Goal: Task Accomplishment & Management: Manage account settings

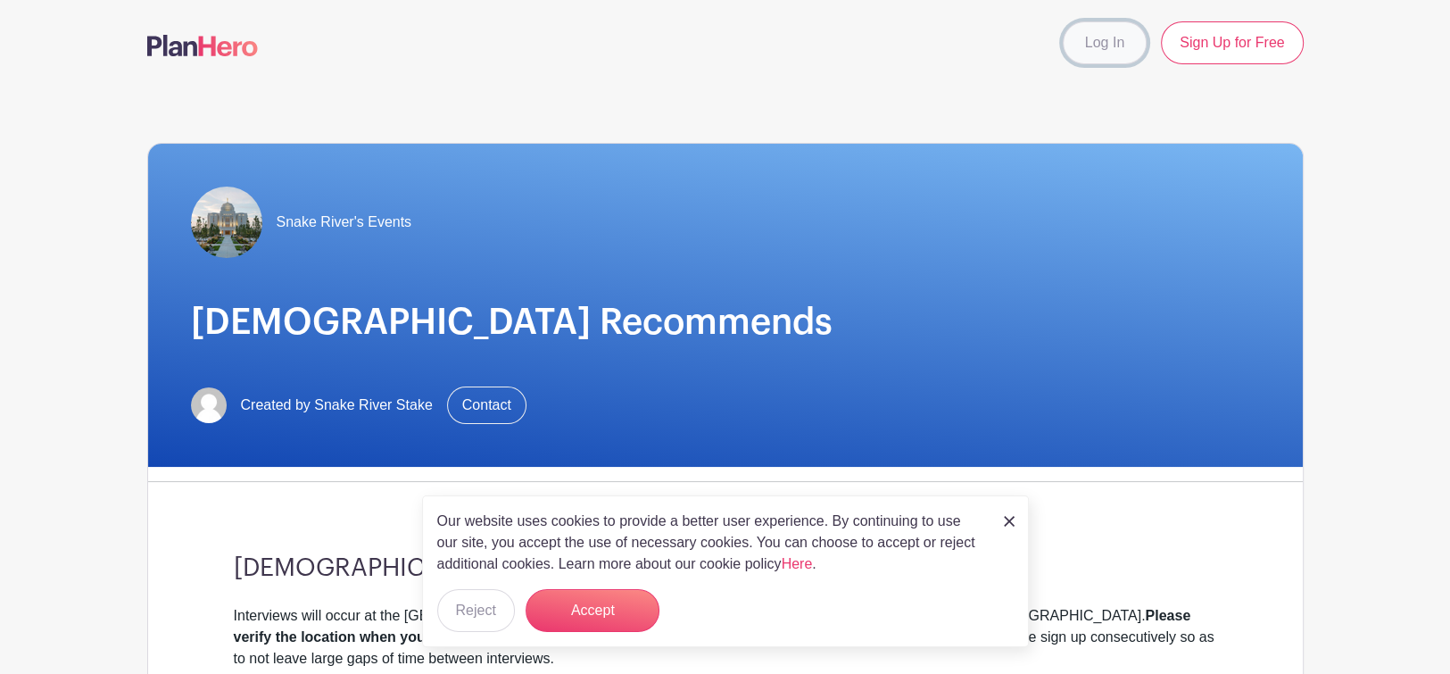
click at [1100, 34] on link "Log In" at bounding box center [1105, 42] width 84 height 43
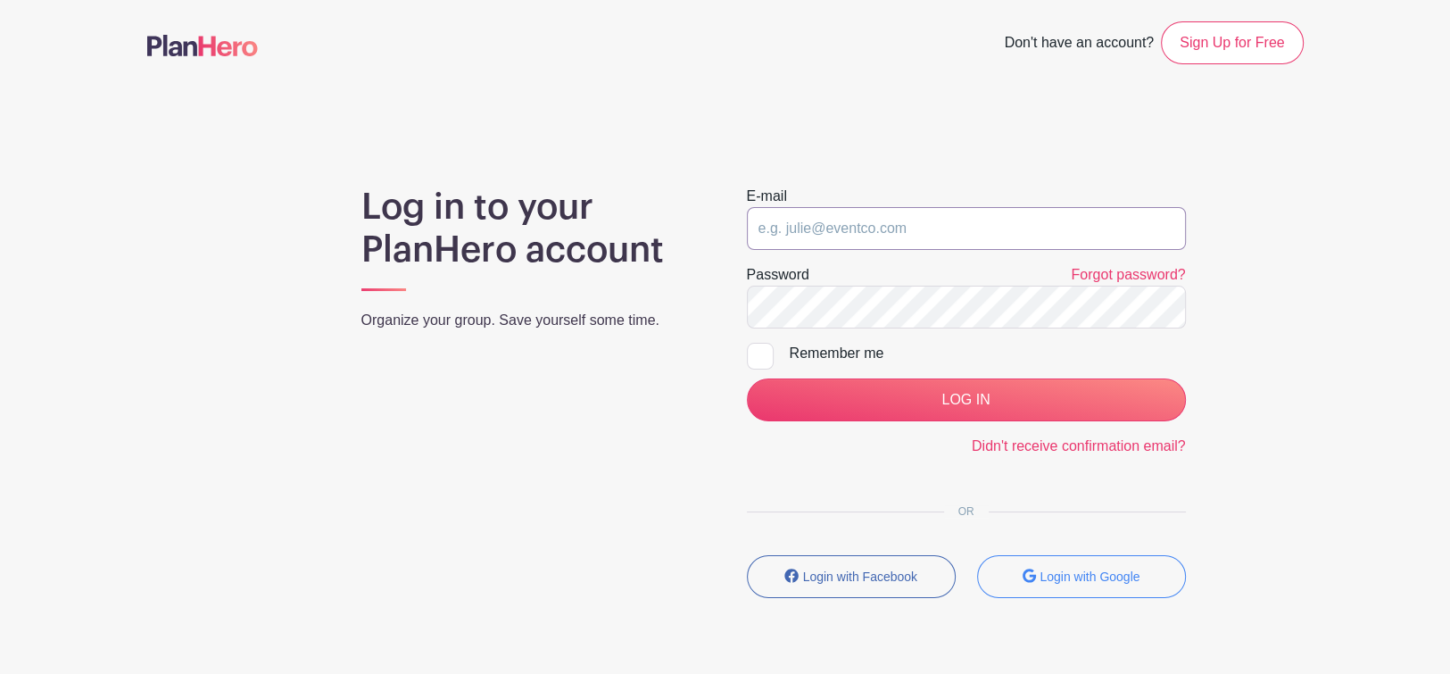
type input "[EMAIL_ADDRESS][DOMAIN_NAME]"
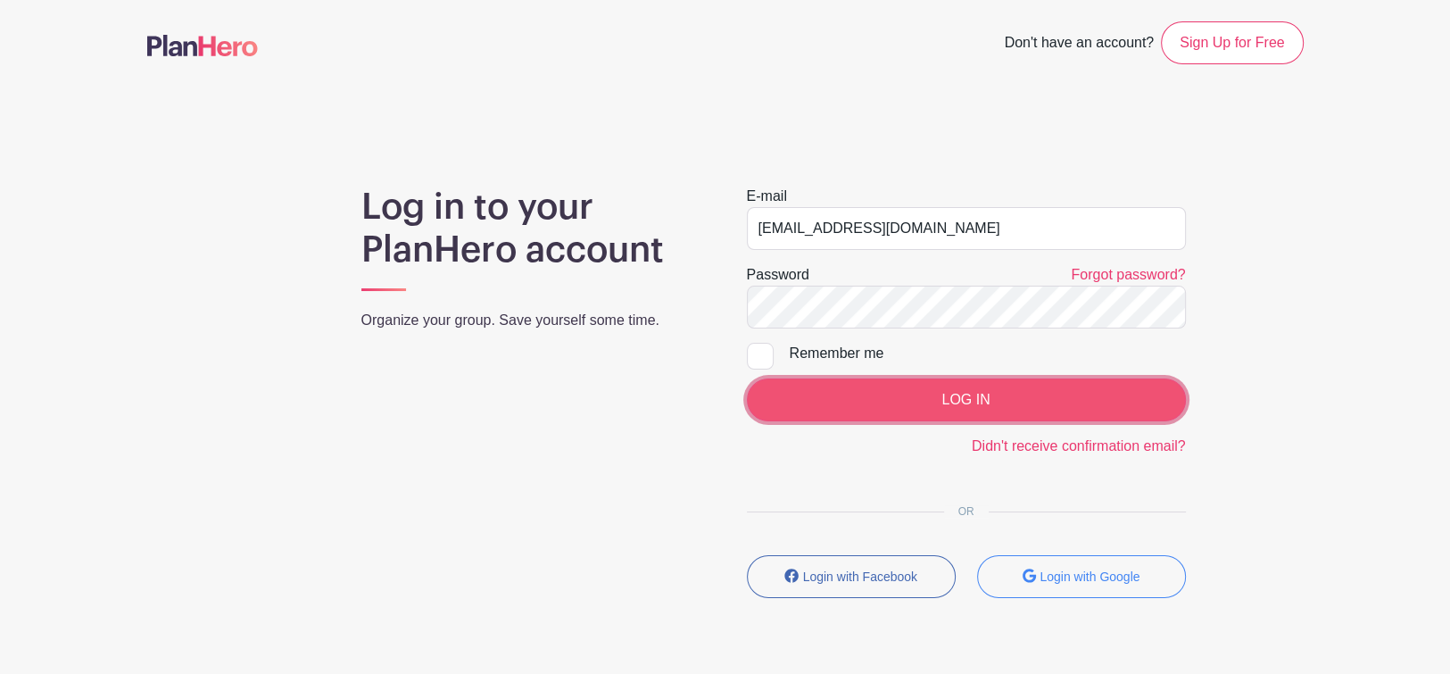
click at [1039, 398] on input "LOG IN" at bounding box center [966, 399] width 439 height 43
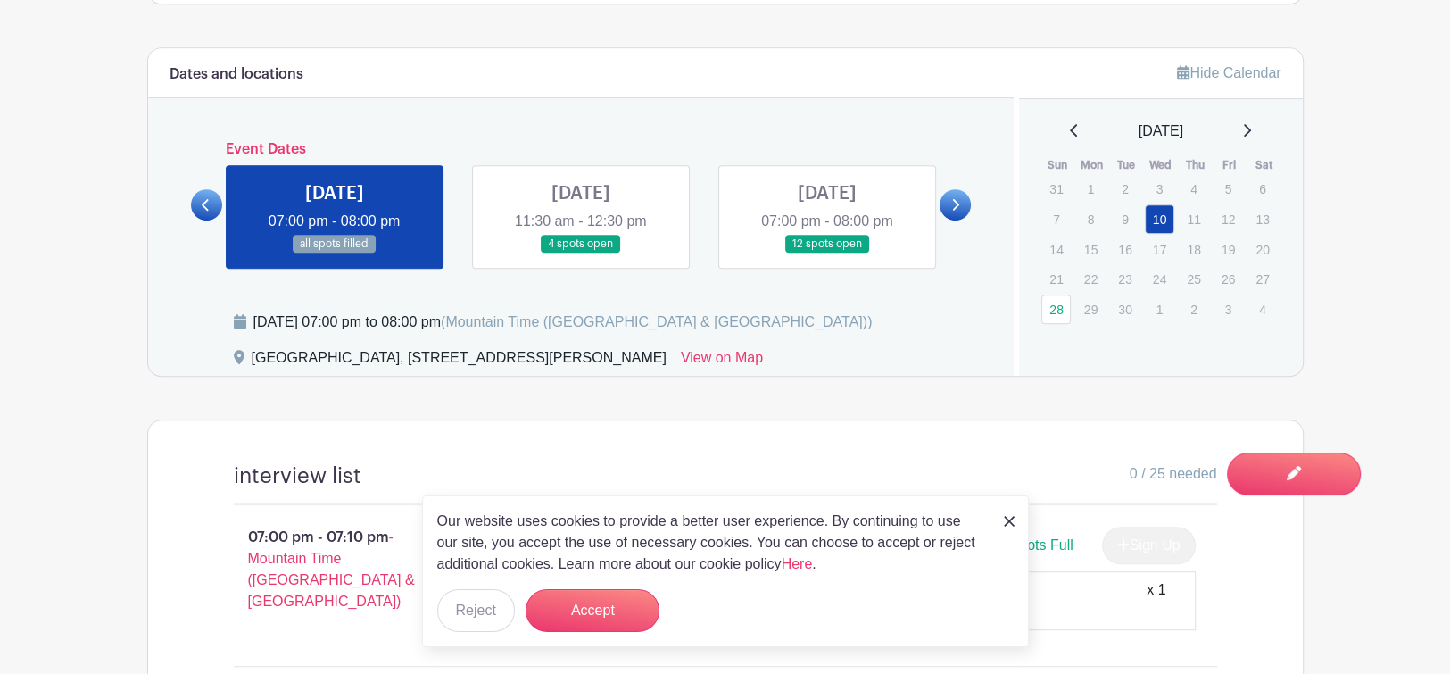
scroll to position [936, 0]
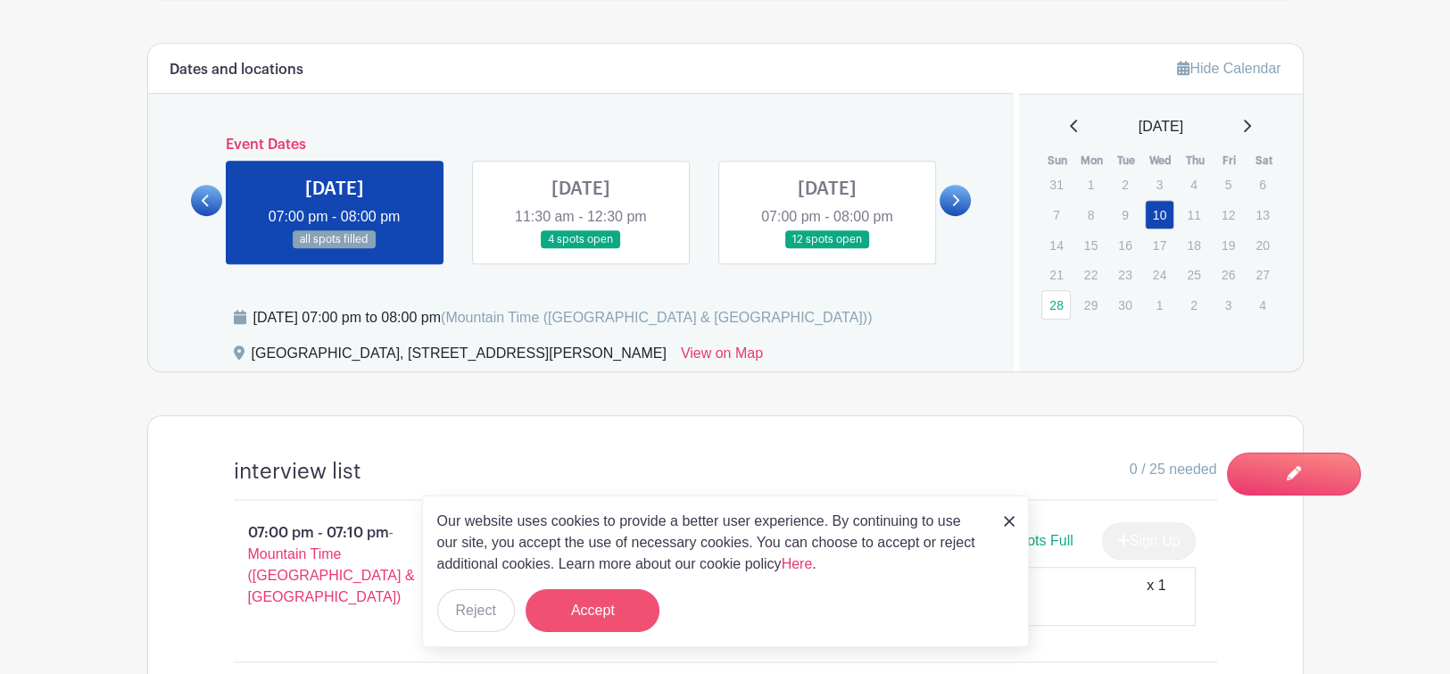
click at [609, 602] on button "Accept" at bounding box center [593, 610] width 134 height 43
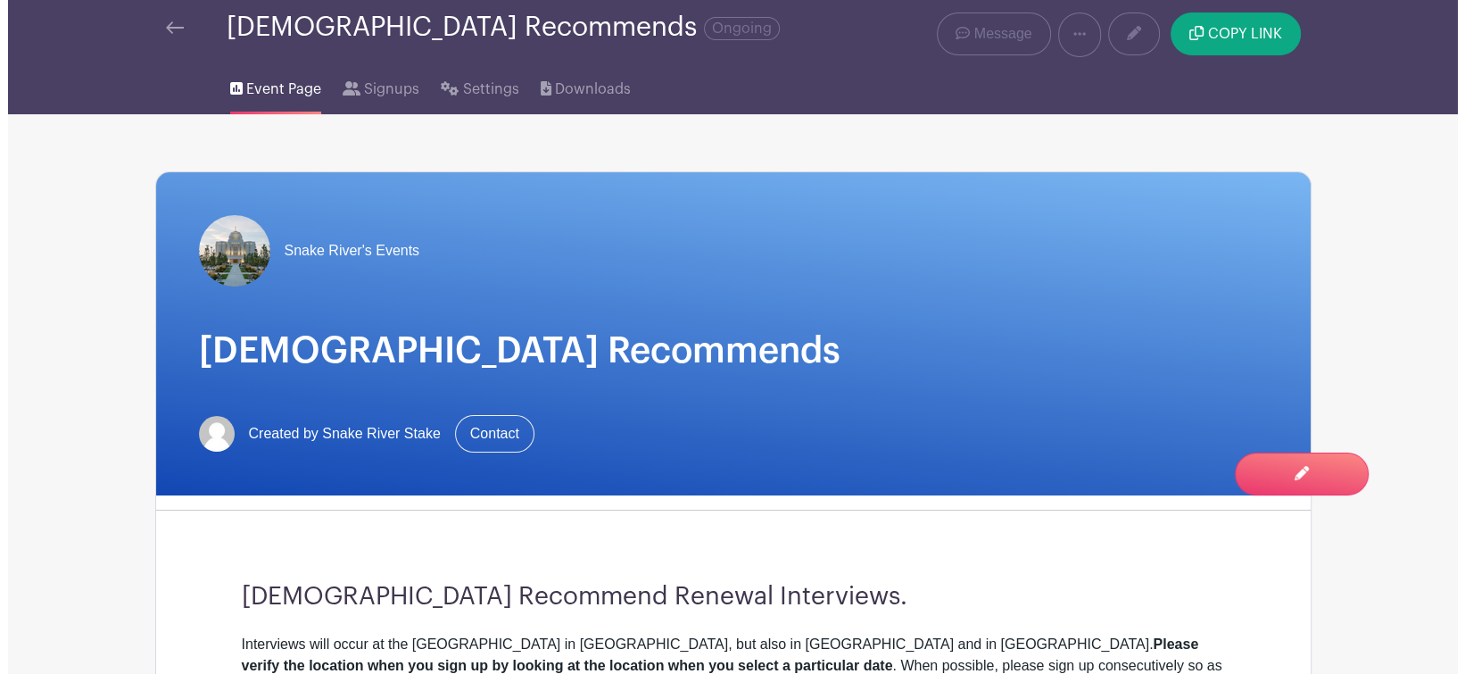
scroll to position [0, 0]
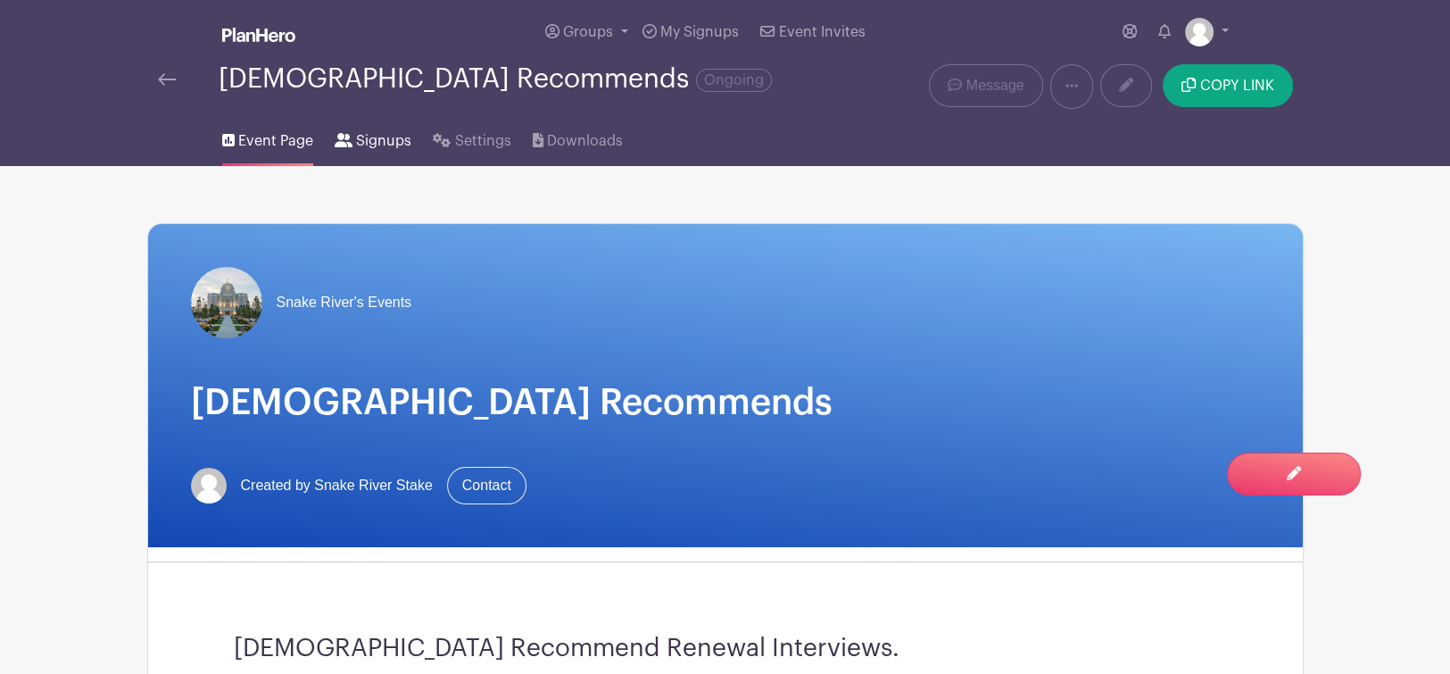
click at [367, 141] on span "Signups" at bounding box center [383, 140] width 55 height 21
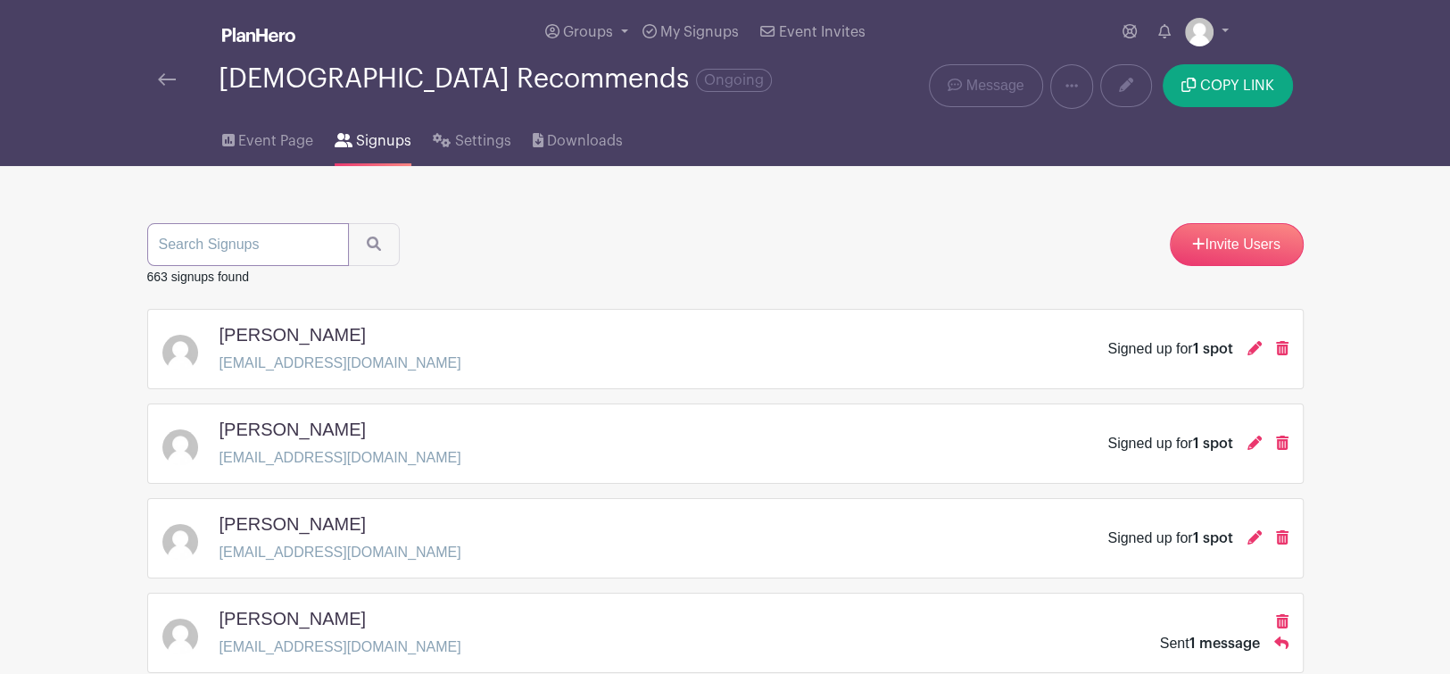
click at [228, 243] on input "search" at bounding box center [248, 244] width 202 height 43
type input "[PERSON_NAME]"
click at [348, 223] on button "submit" at bounding box center [374, 244] width 52 height 43
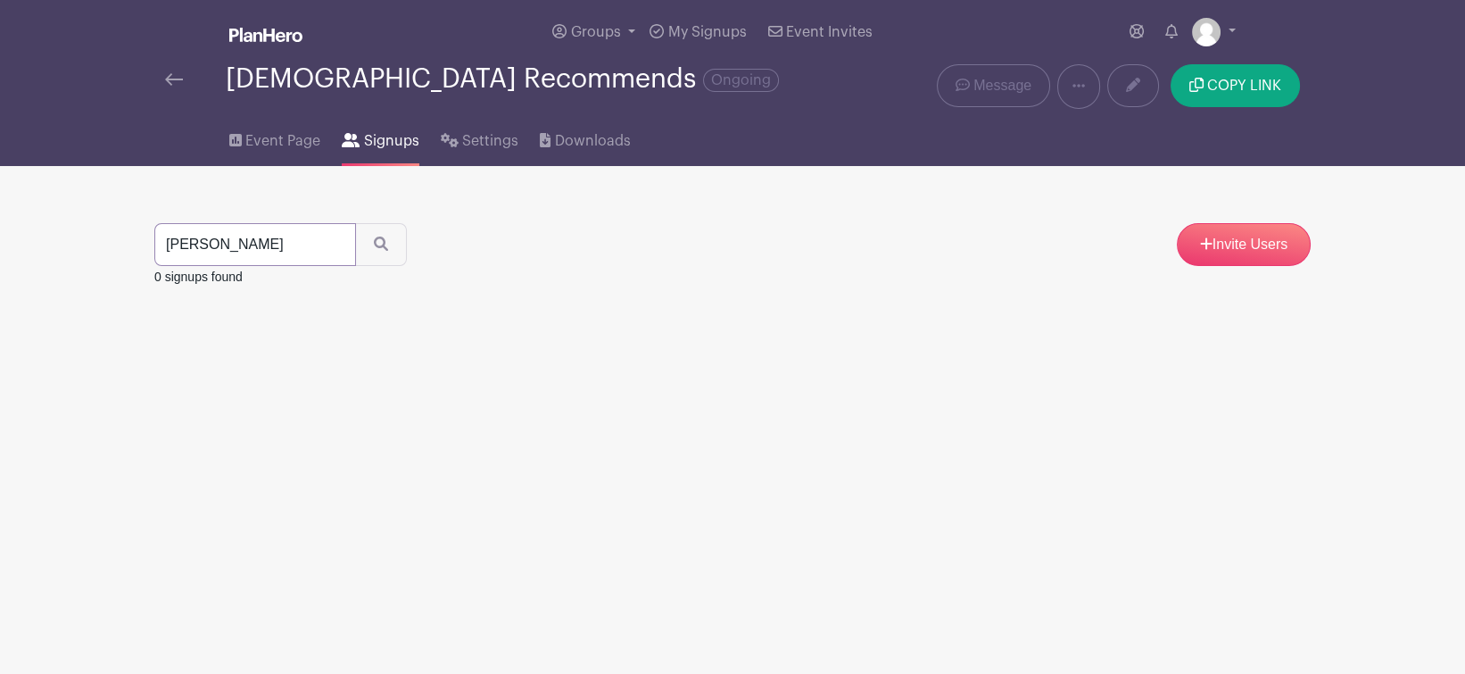
click at [237, 245] on input "[PERSON_NAME]" at bounding box center [255, 244] width 202 height 43
type input "[PERSON_NAME]"
click at [355, 223] on button "submit" at bounding box center [381, 244] width 52 height 43
click at [225, 250] on input "[PERSON_NAME]" at bounding box center [255, 244] width 202 height 43
type input "[PERSON_NAME]"
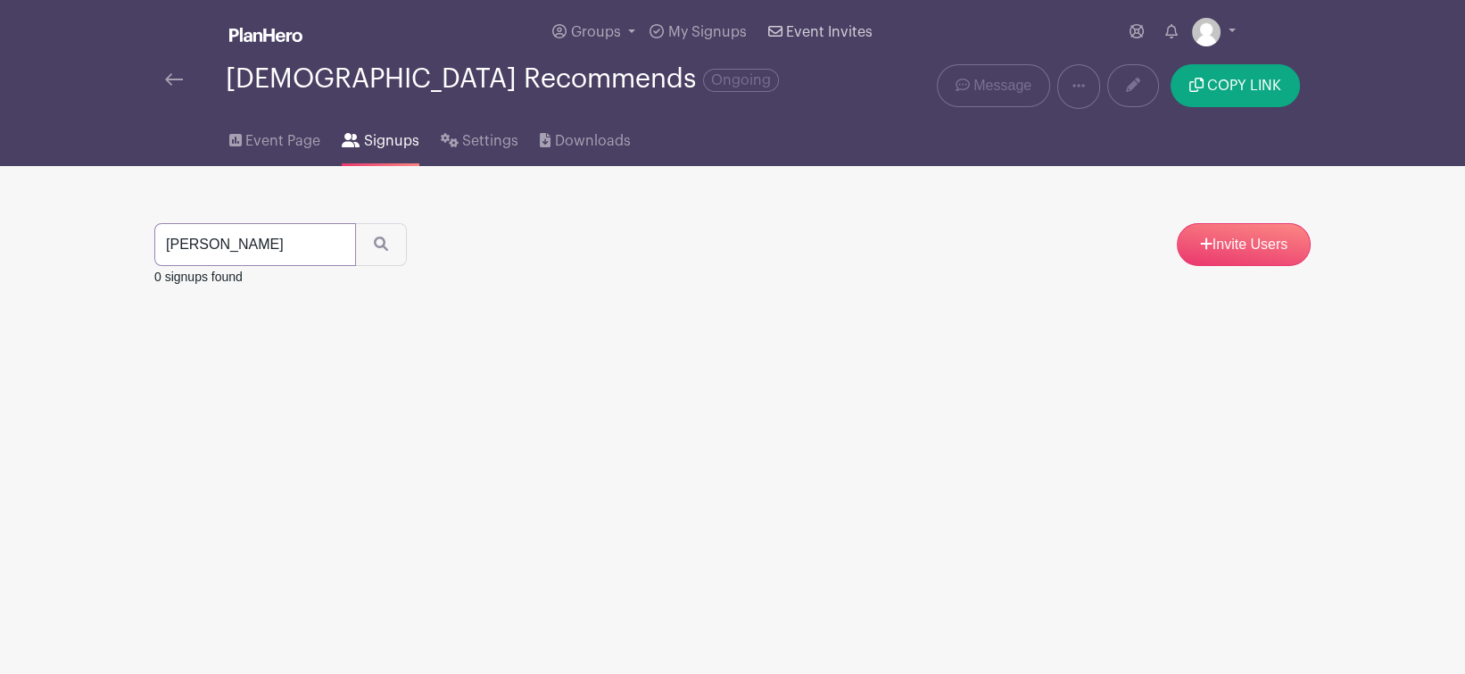
click at [355, 223] on button "submit" at bounding box center [381, 244] width 52 height 43
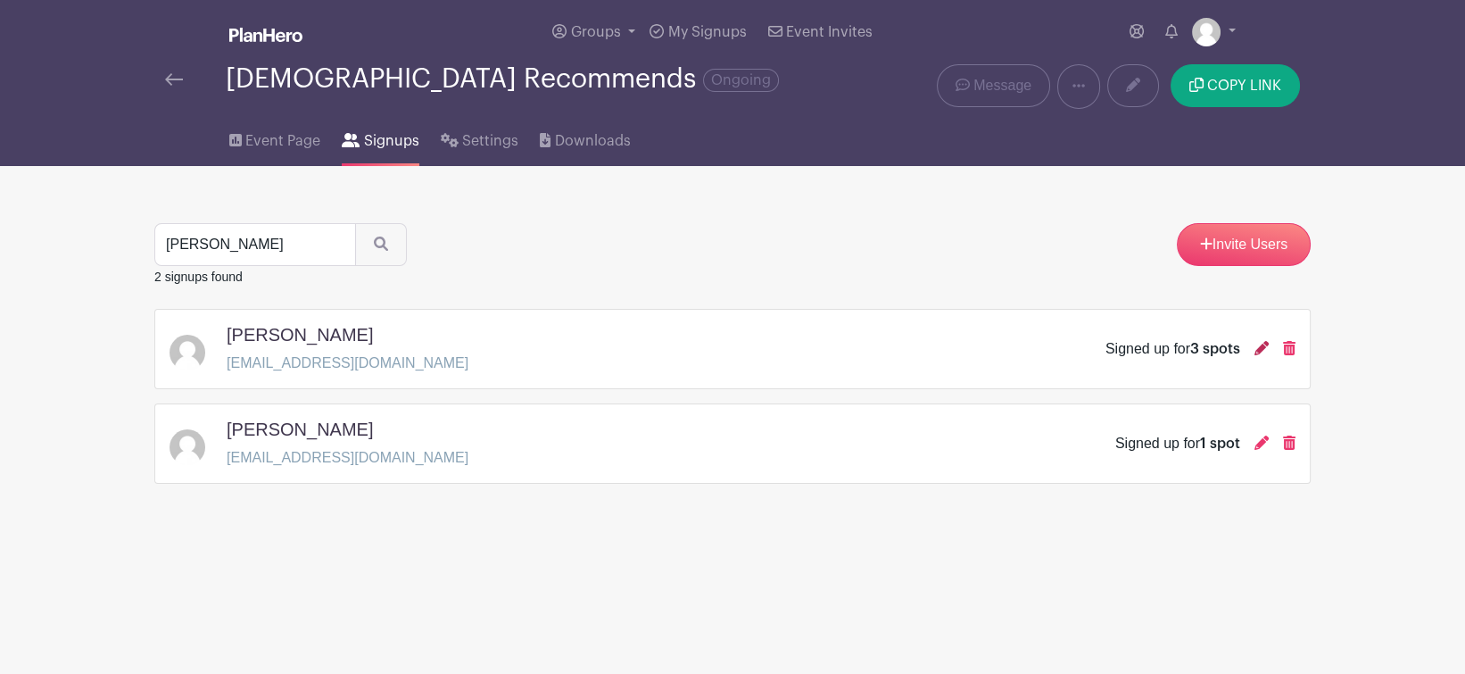
click at [1257, 346] on icon at bounding box center [1262, 348] width 14 height 14
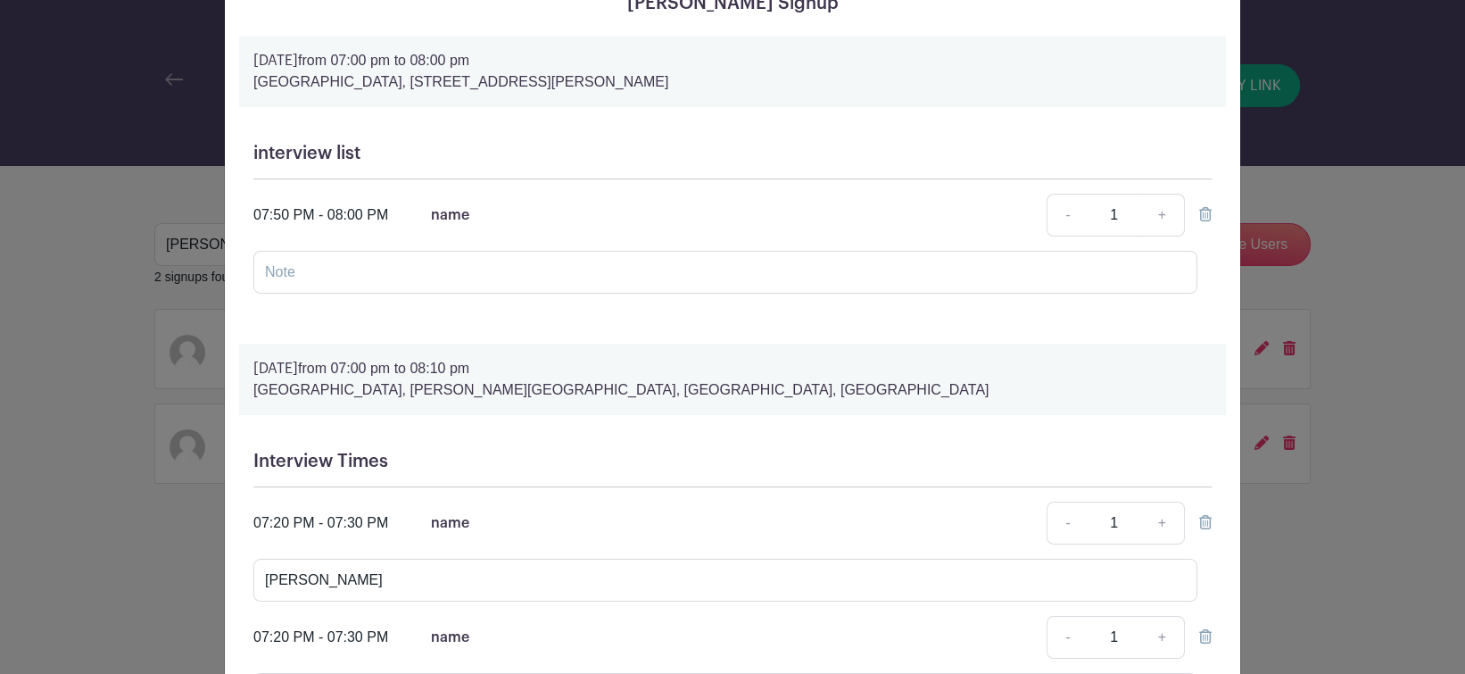
scroll to position [98, 0]
click at [1199, 213] on icon at bounding box center [1205, 213] width 12 height 14
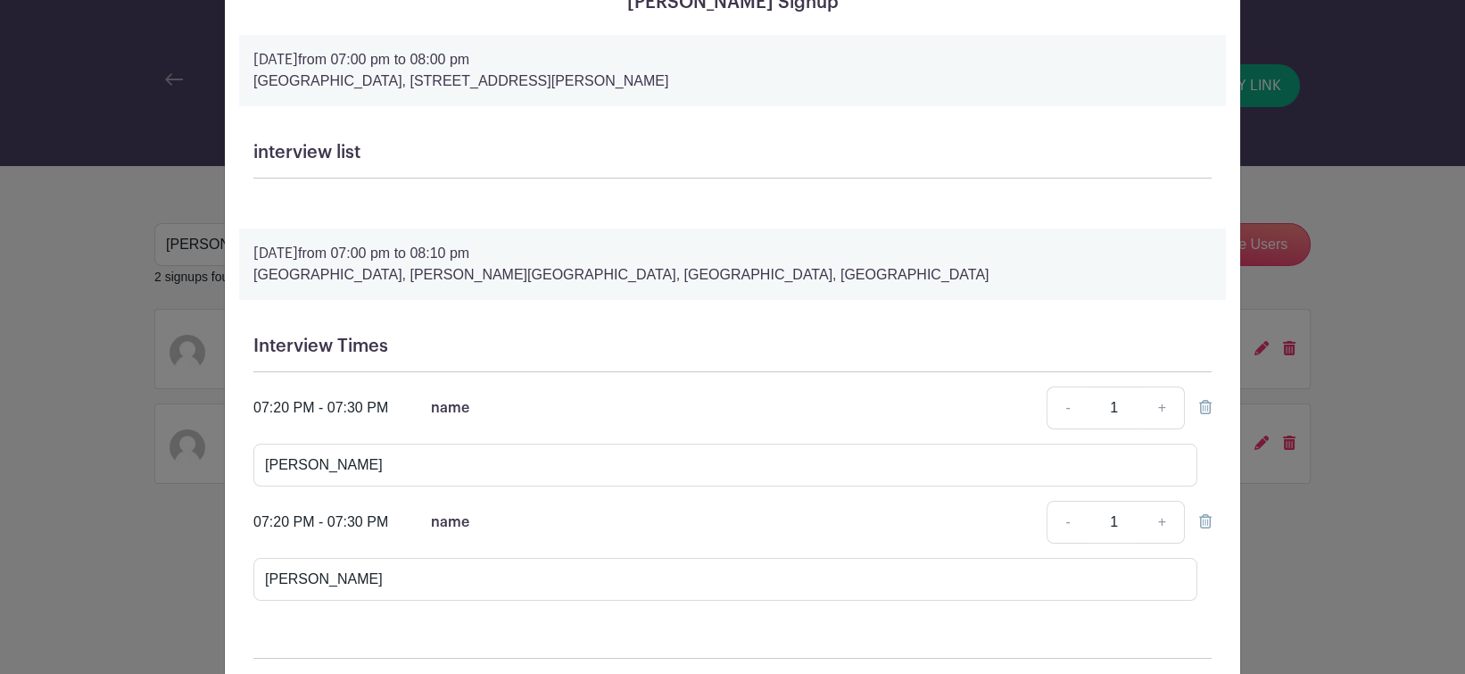
click at [1199, 405] on icon at bounding box center [1205, 407] width 12 height 14
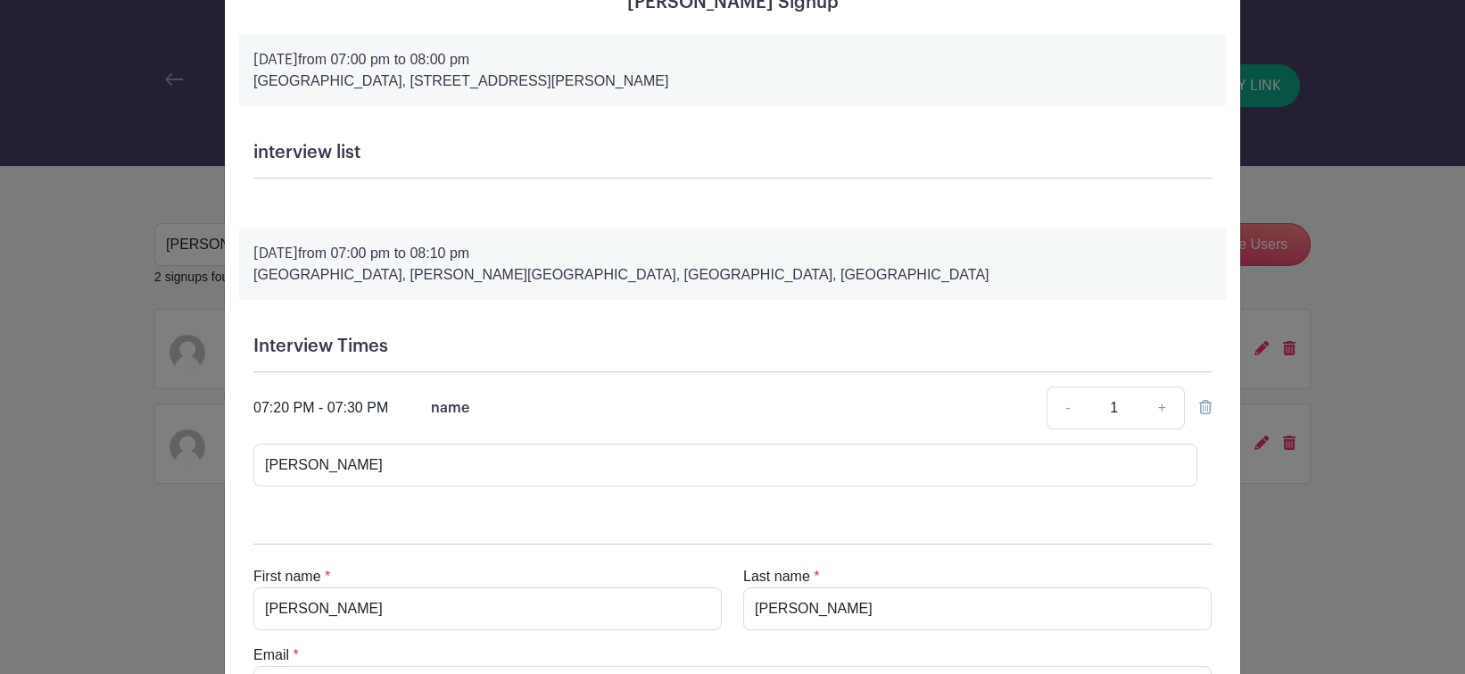
click at [1199, 405] on icon at bounding box center [1205, 407] width 12 height 14
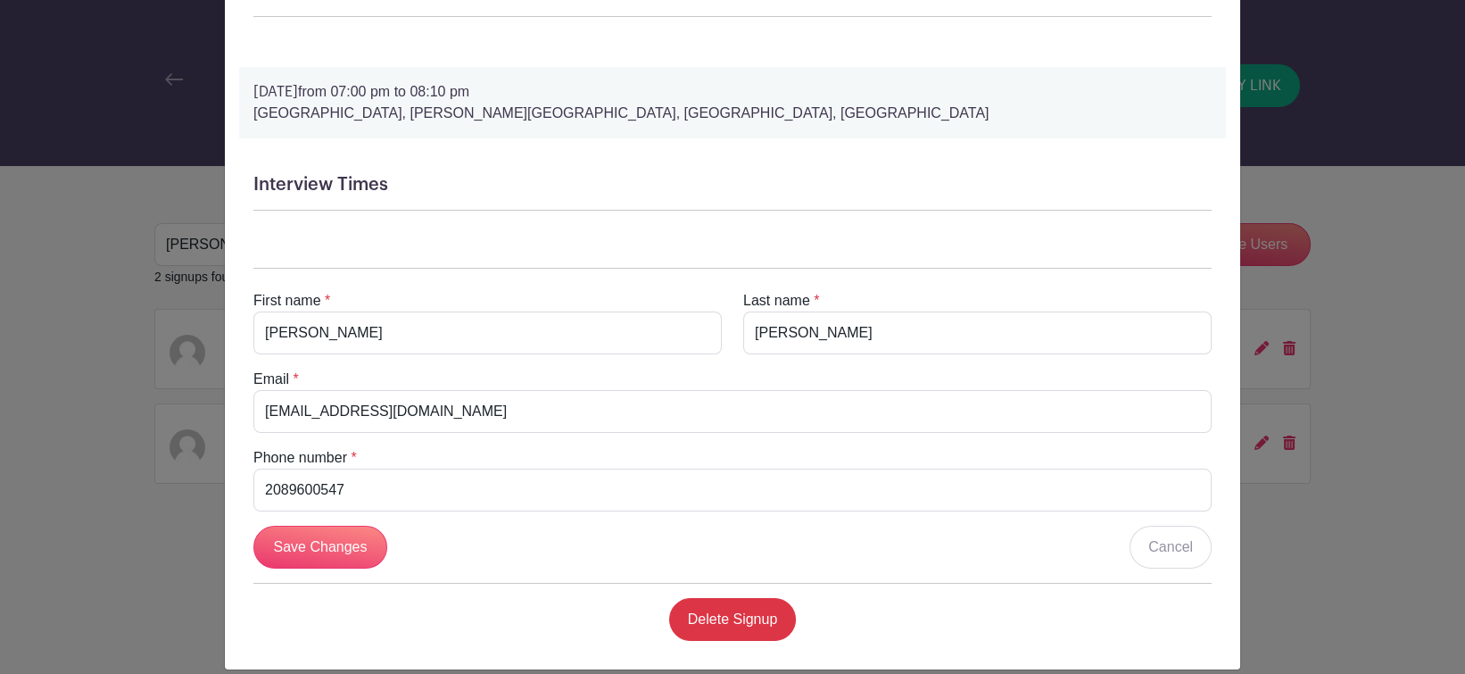
scroll to position [279, 0]
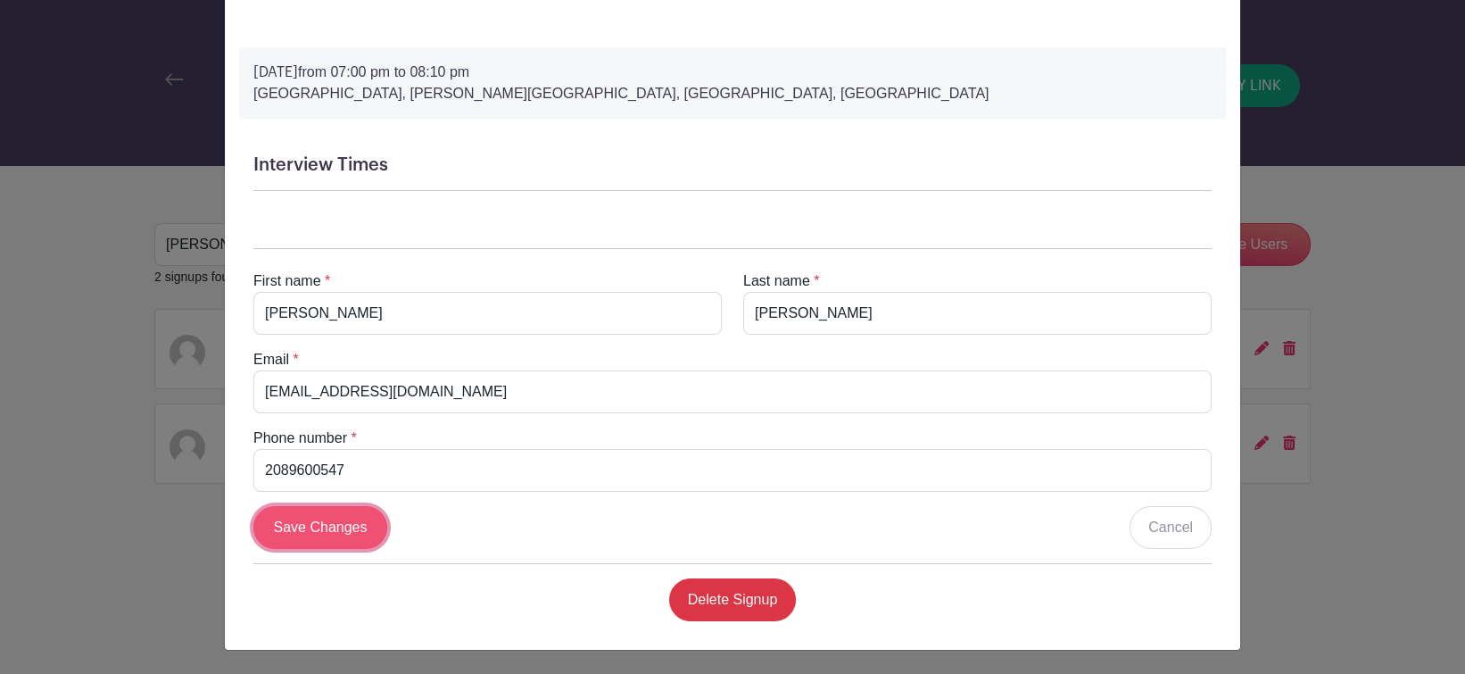
click at [353, 531] on input "Save Changes" at bounding box center [320, 527] width 134 height 43
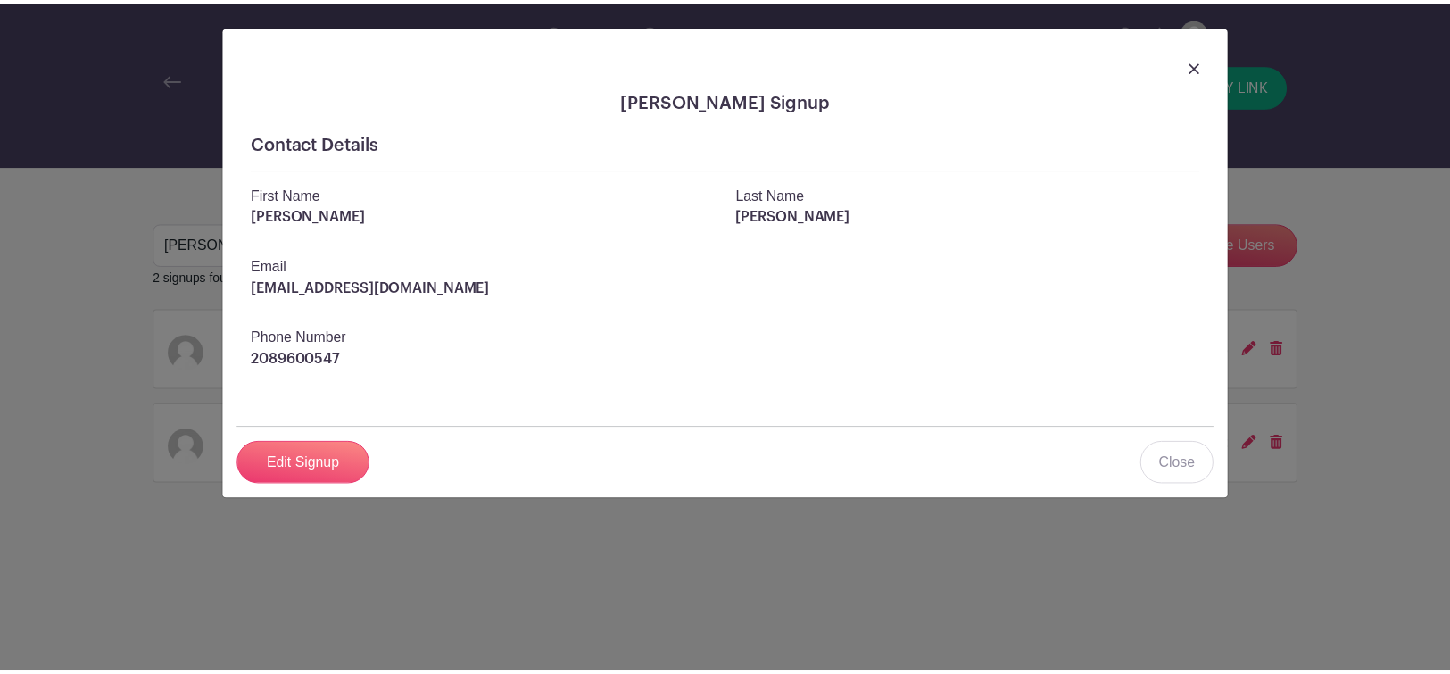
scroll to position [0, 0]
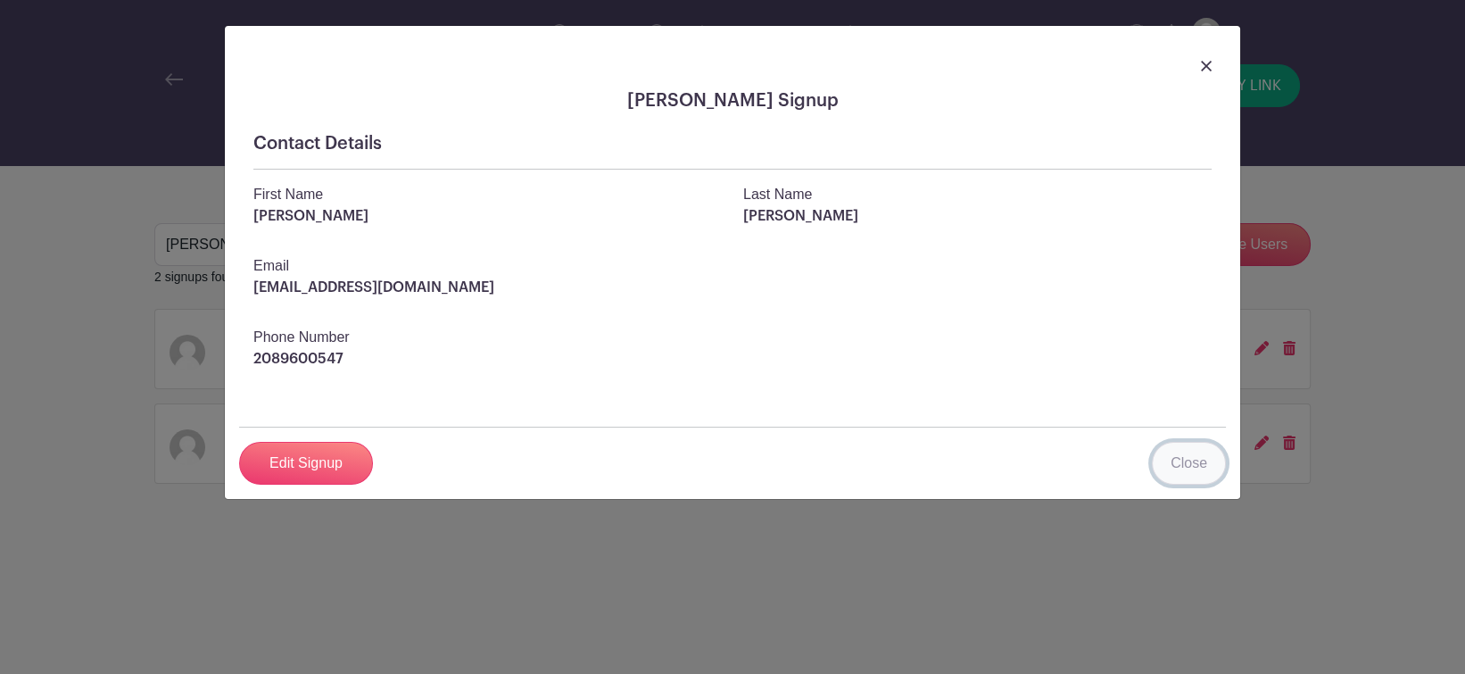
click at [1178, 450] on link "Close" at bounding box center [1189, 463] width 74 height 43
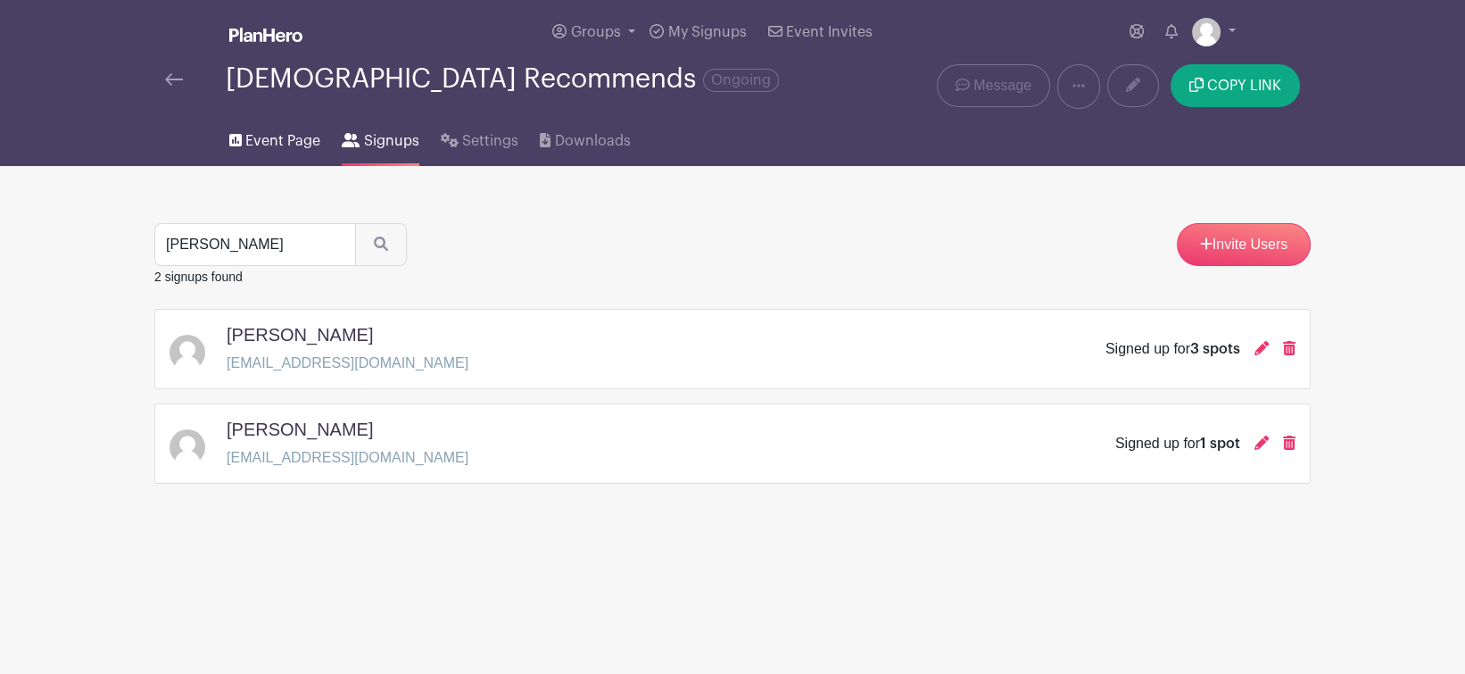
click at [305, 139] on span "Event Page" at bounding box center [282, 140] width 75 height 21
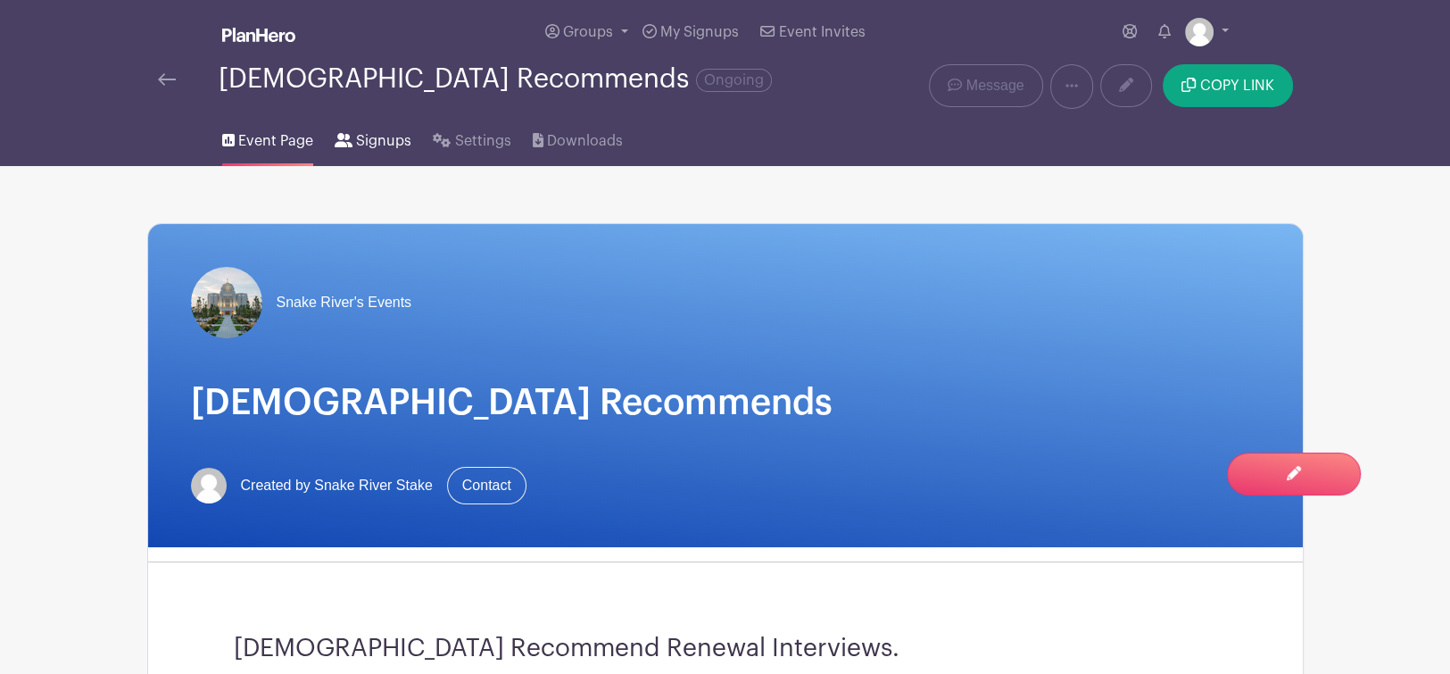
click at [359, 140] on span "Signups" at bounding box center [383, 140] width 55 height 21
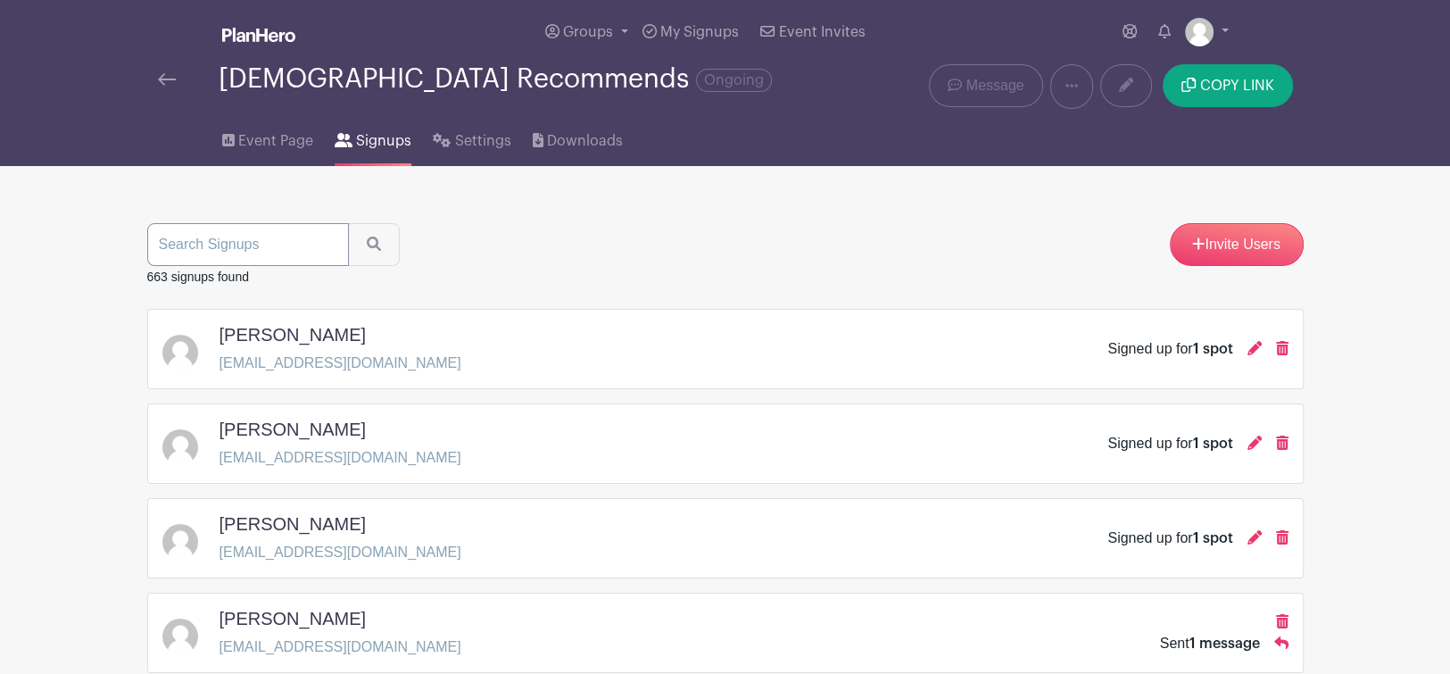
click at [217, 241] on input "search" at bounding box center [248, 244] width 202 height 43
type input "[PERSON_NAME]"
click at [348, 223] on button "submit" at bounding box center [374, 244] width 52 height 43
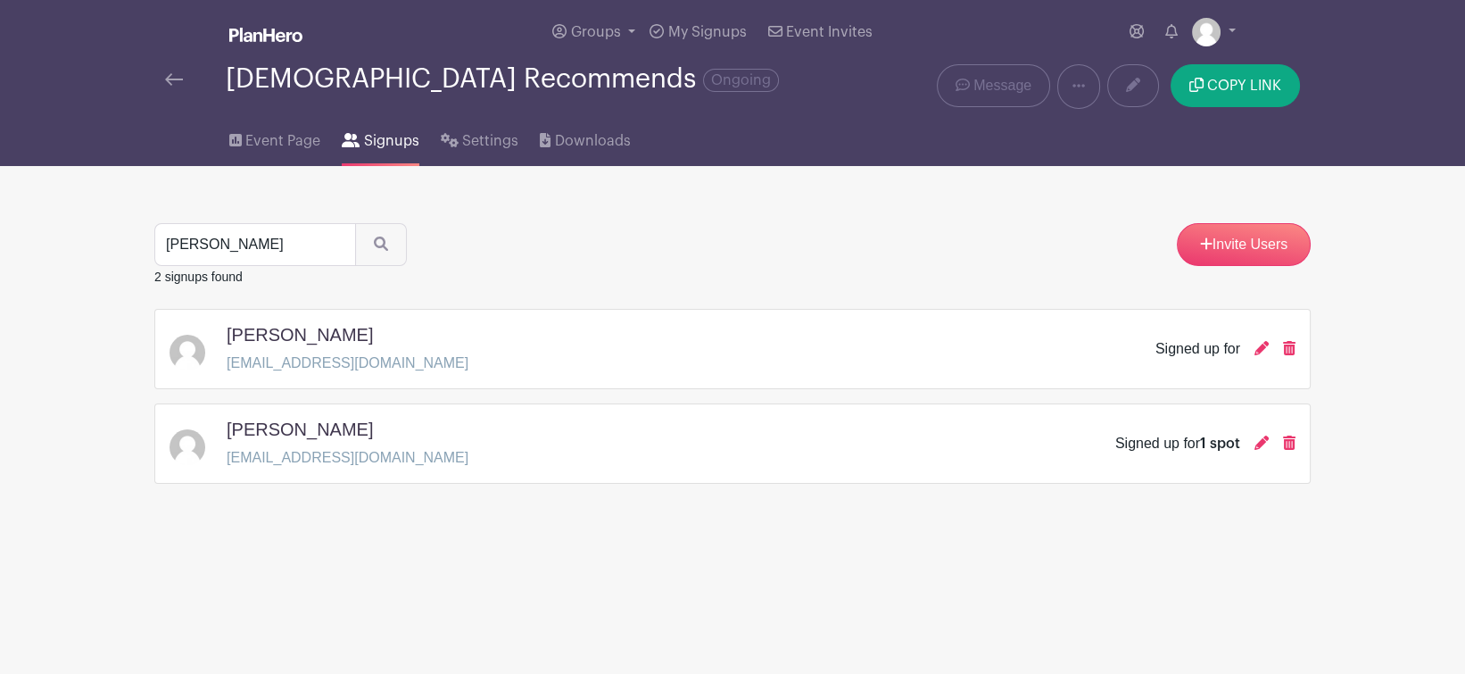
click at [258, 336] on h5 "[PERSON_NAME]" at bounding box center [300, 334] width 146 height 21
click at [1266, 447] on icon at bounding box center [1262, 442] width 14 height 14
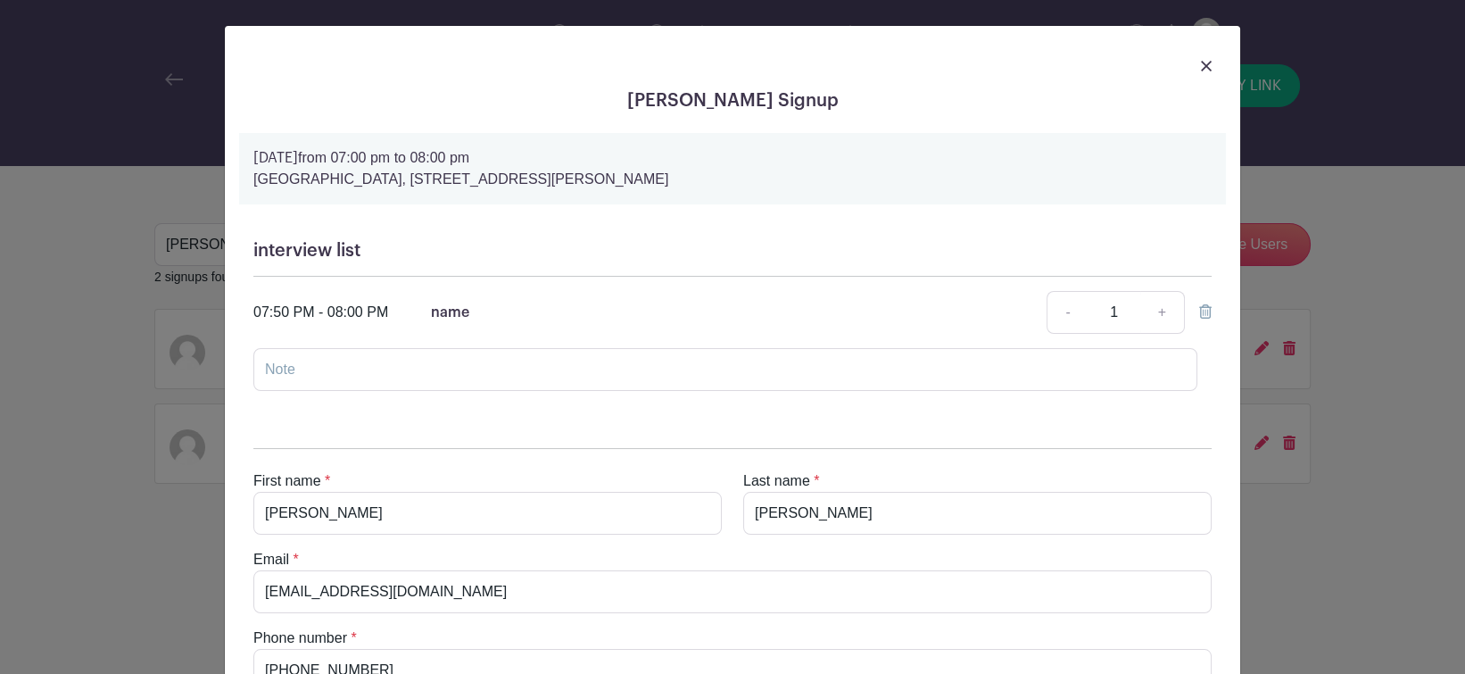
click at [1266, 447] on div "[PERSON_NAME] Signup [DATE] 07:00 pm to 08:00 pm [GEOGRAPHIC_DATA], [STREET_ADD…" at bounding box center [732, 337] width 1465 height 674
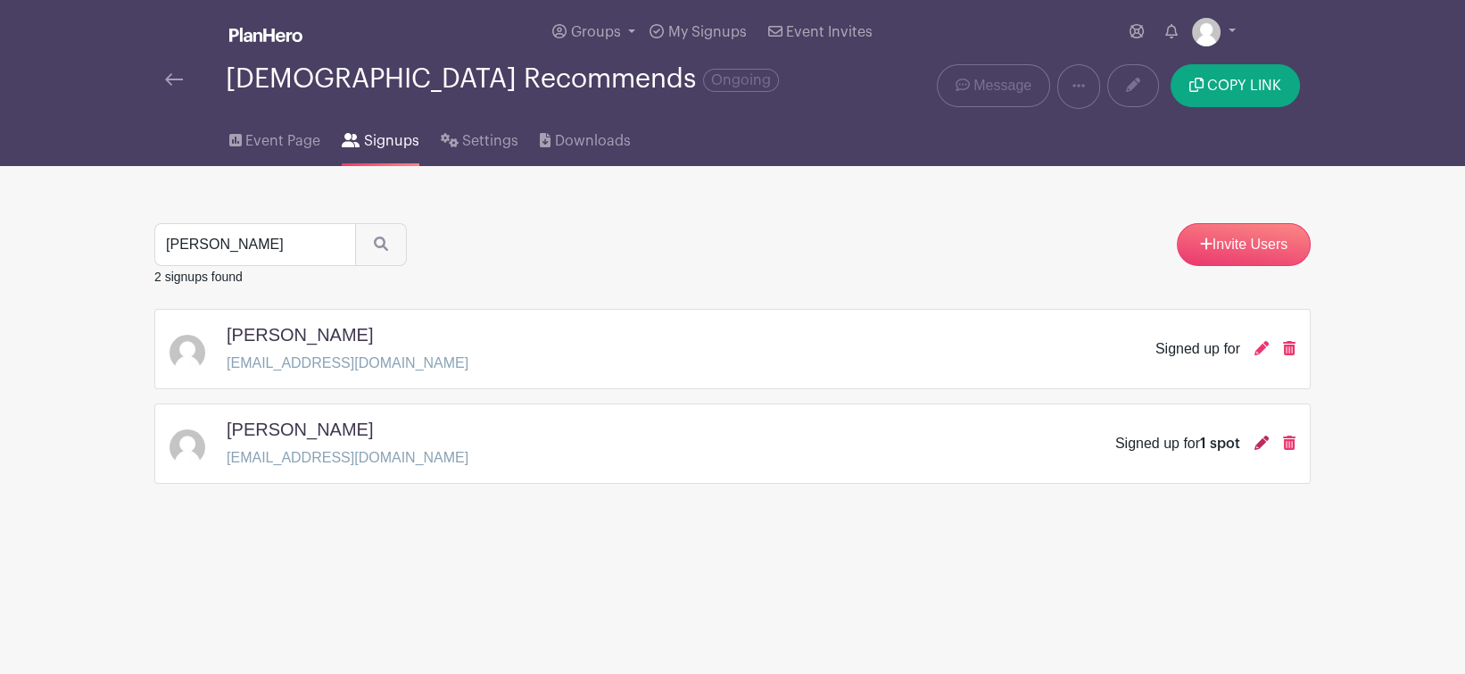
click at [1260, 443] on icon at bounding box center [1262, 442] width 14 height 14
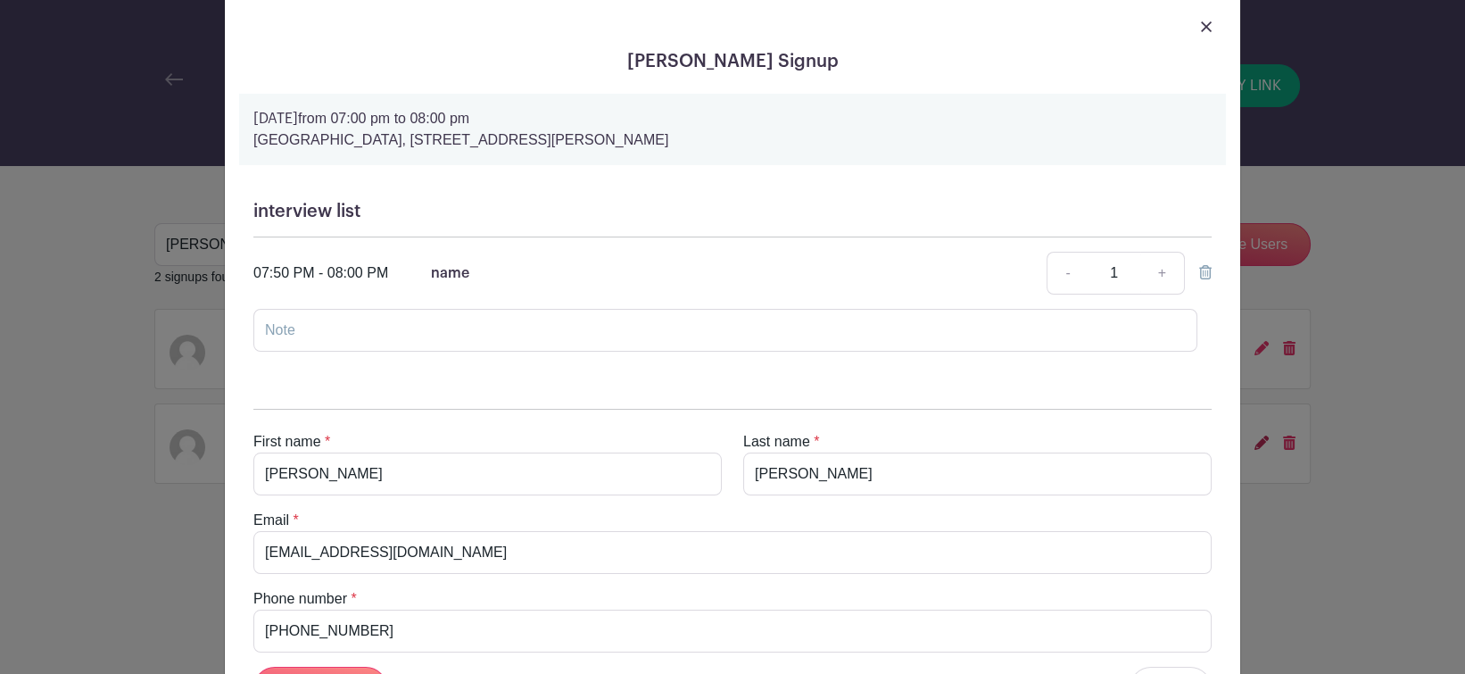
scroll to position [37, 0]
click at [1200, 273] on icon at bounding box center [1205, 274] width 12 height 14
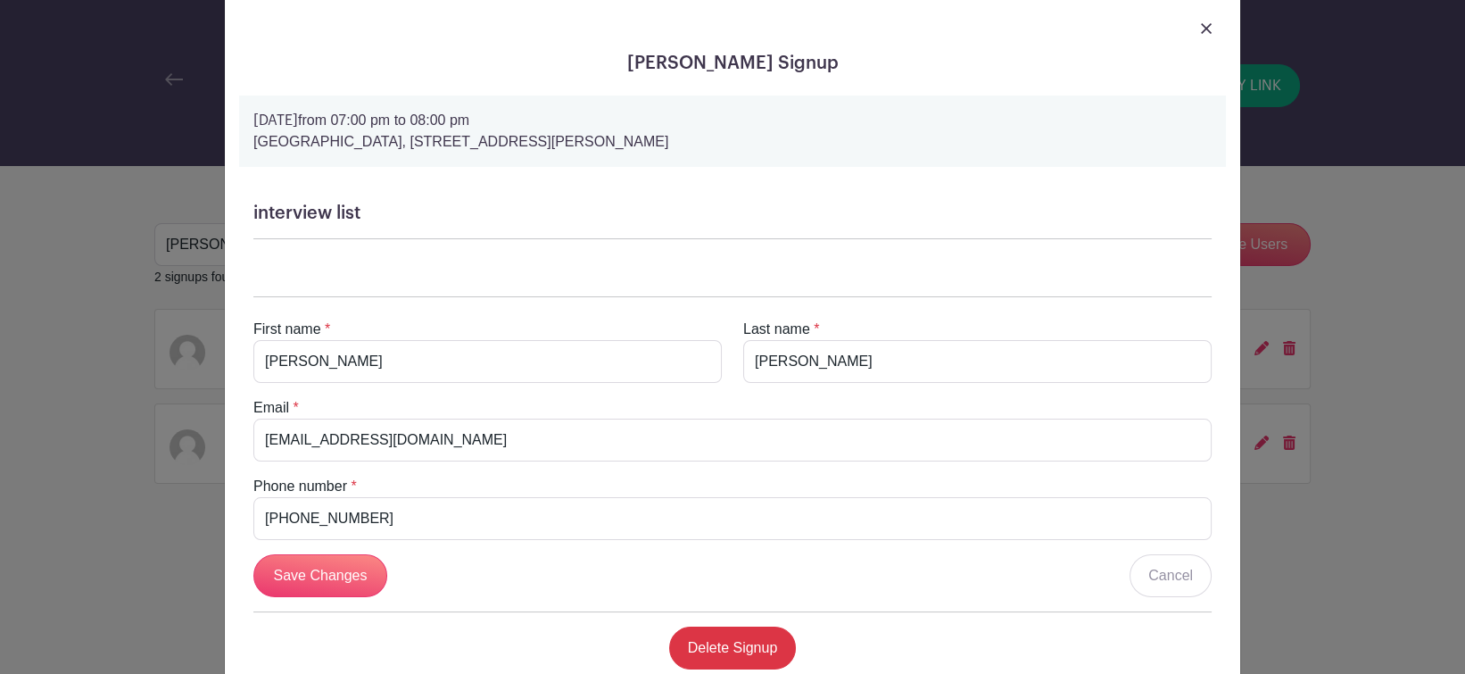
scroll to position [86, 0]
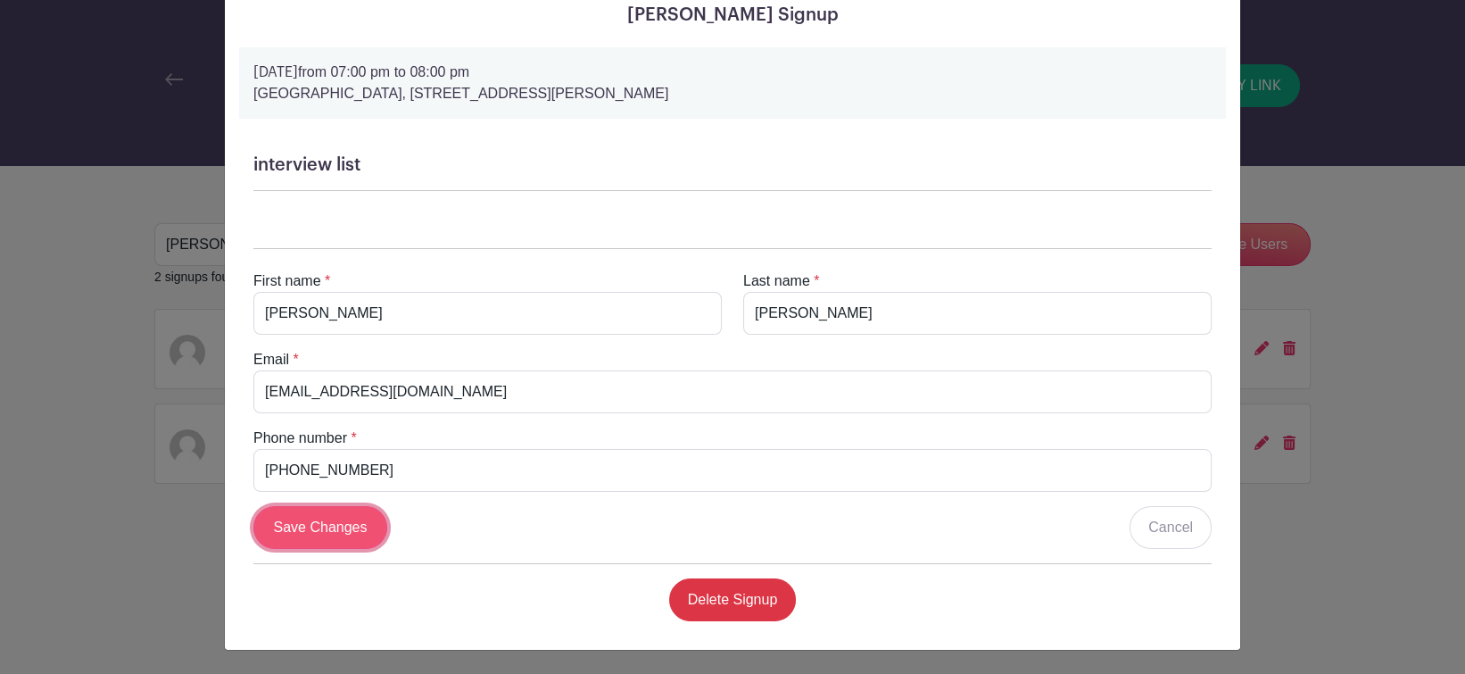
click at [363, 526] on input "Save Changes" at bounding box center [320, 527] width 134 height 43
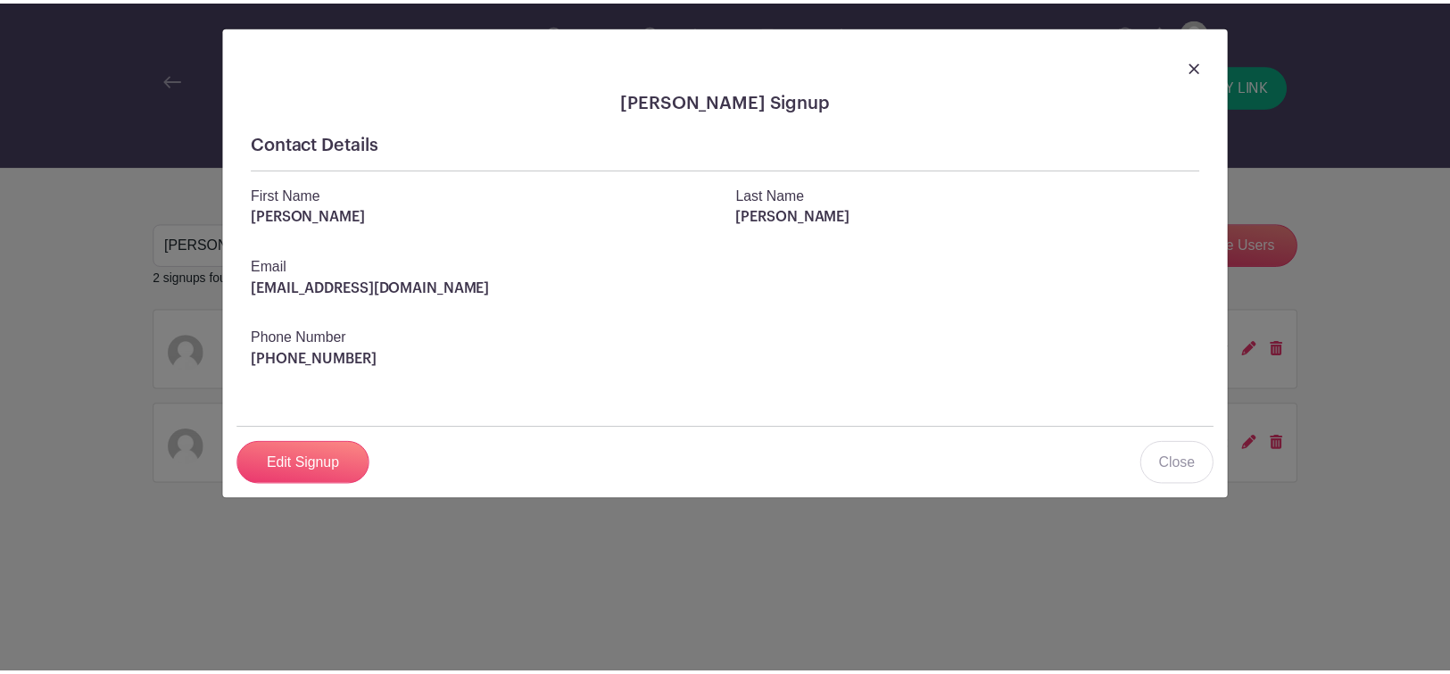
scroll to position [0, 0]
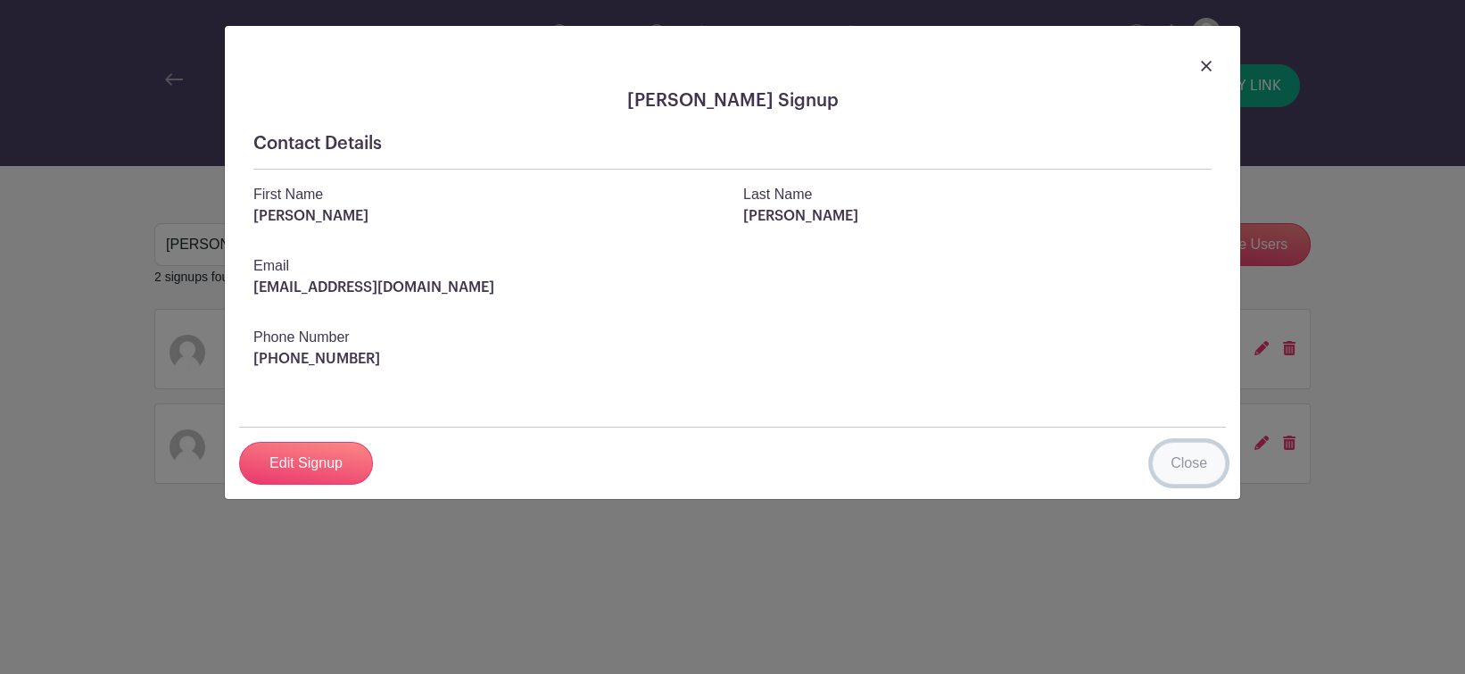
click at [1186, 461] on link "Close" at bounding box center [1189, 463] width 74 height 43
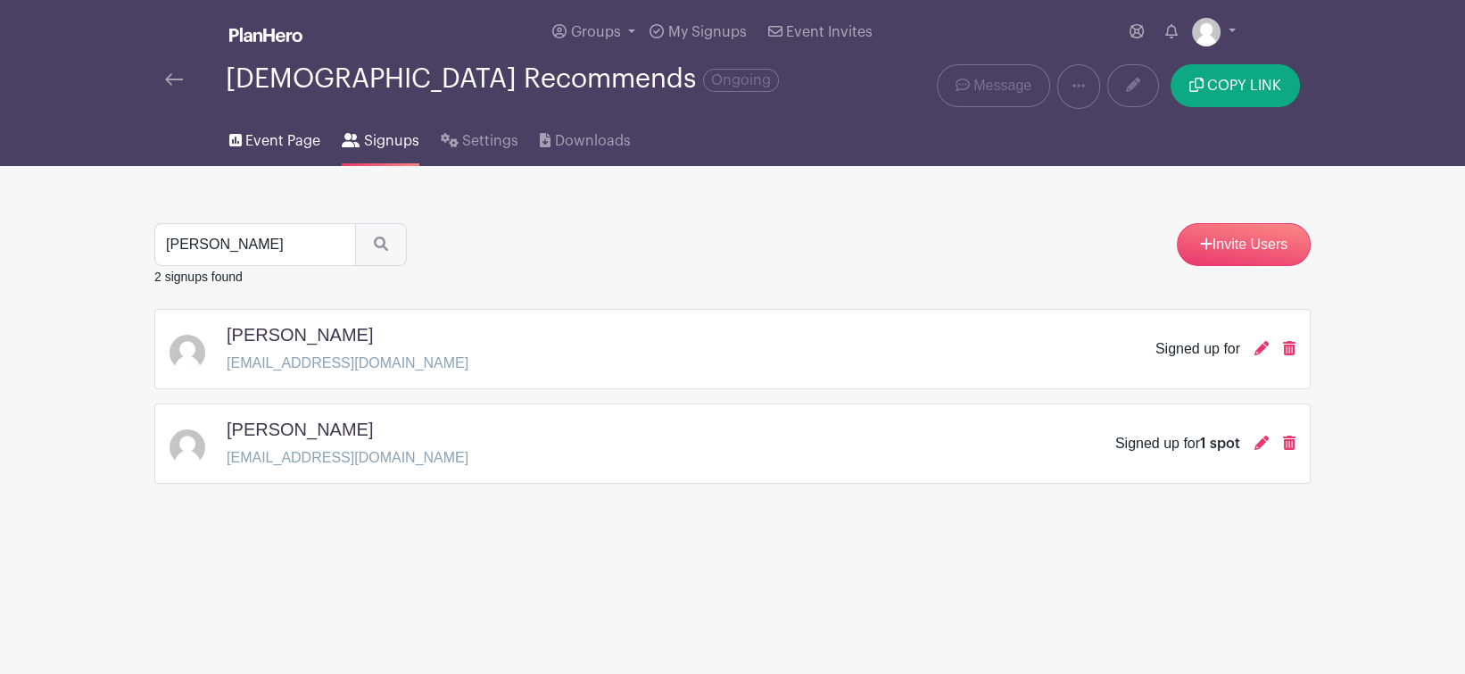
click at [264, 146] on span "Event Page" at bounding box center [282, 140] width 75 height 21
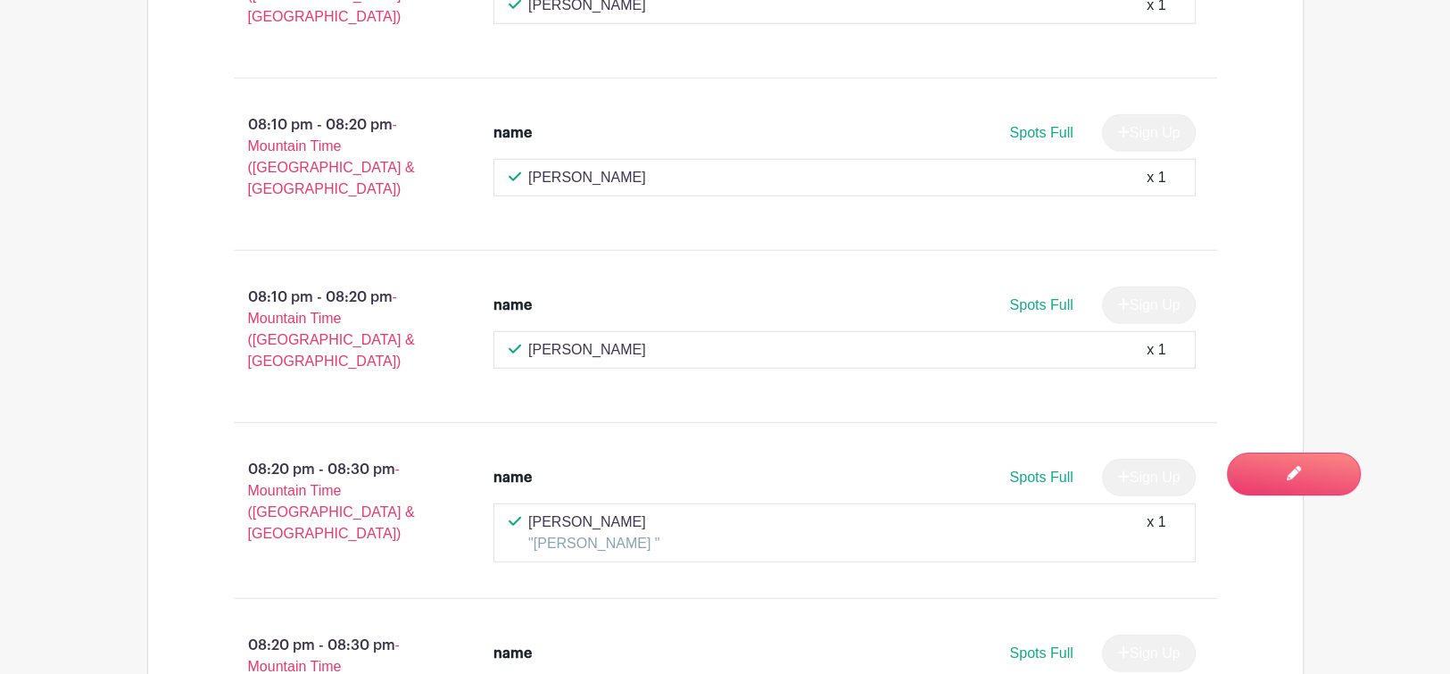
scroll to position [4820, 0]
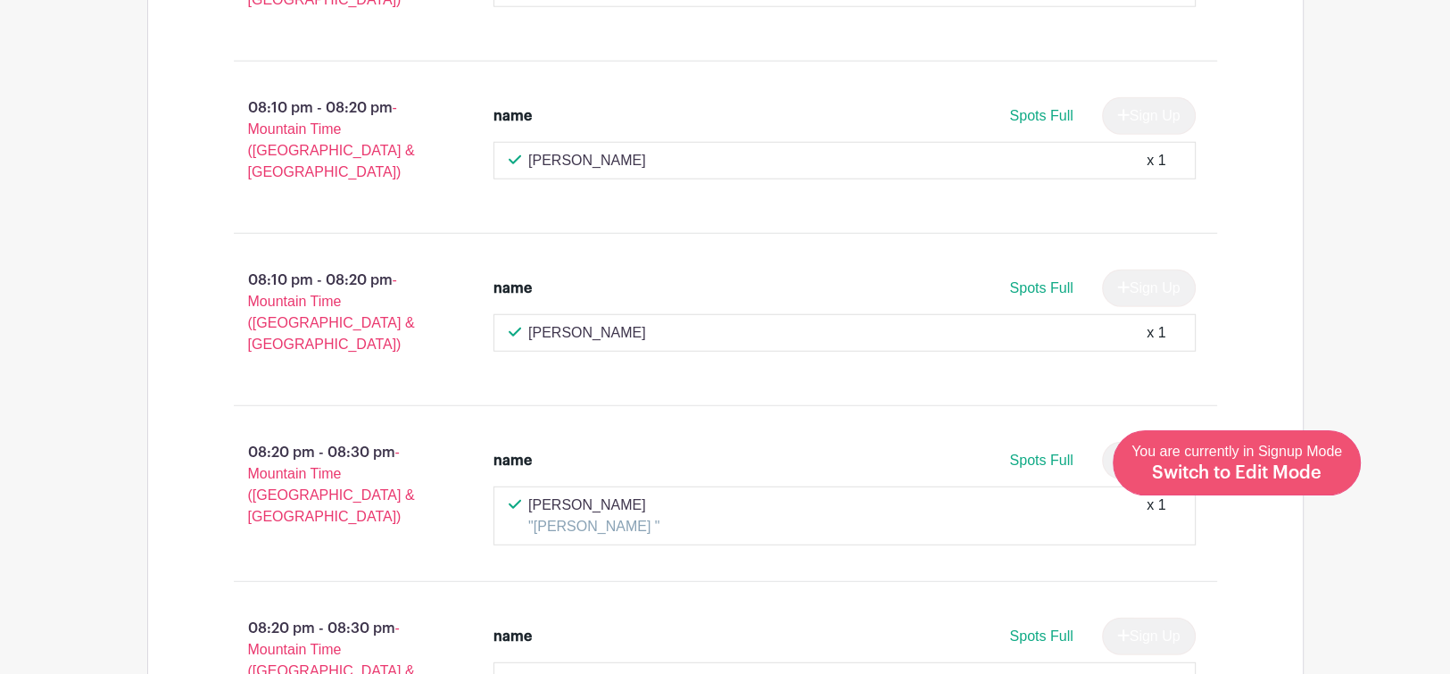
click at [1301, 471] on span "Switch to Edit Mode" at bounding box center [1237, 473] width 170 height 18
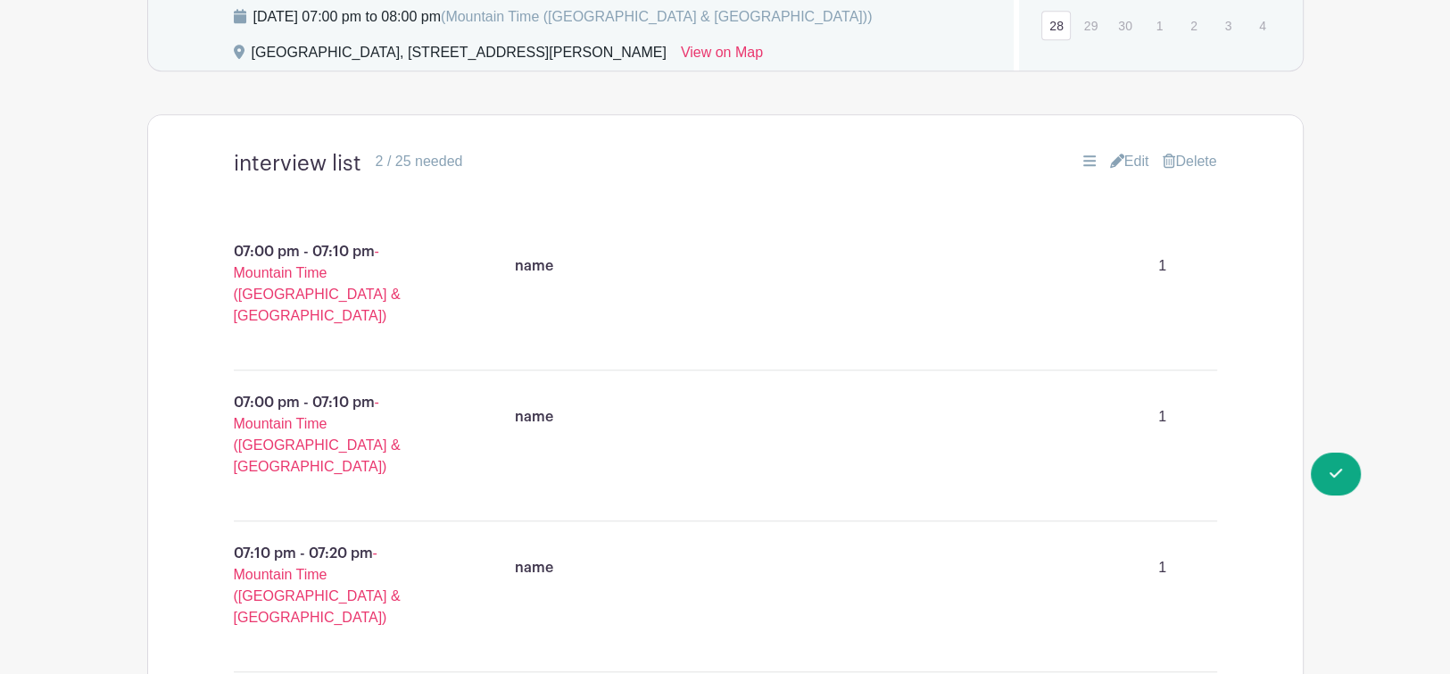
scroll to position [1228, 0]
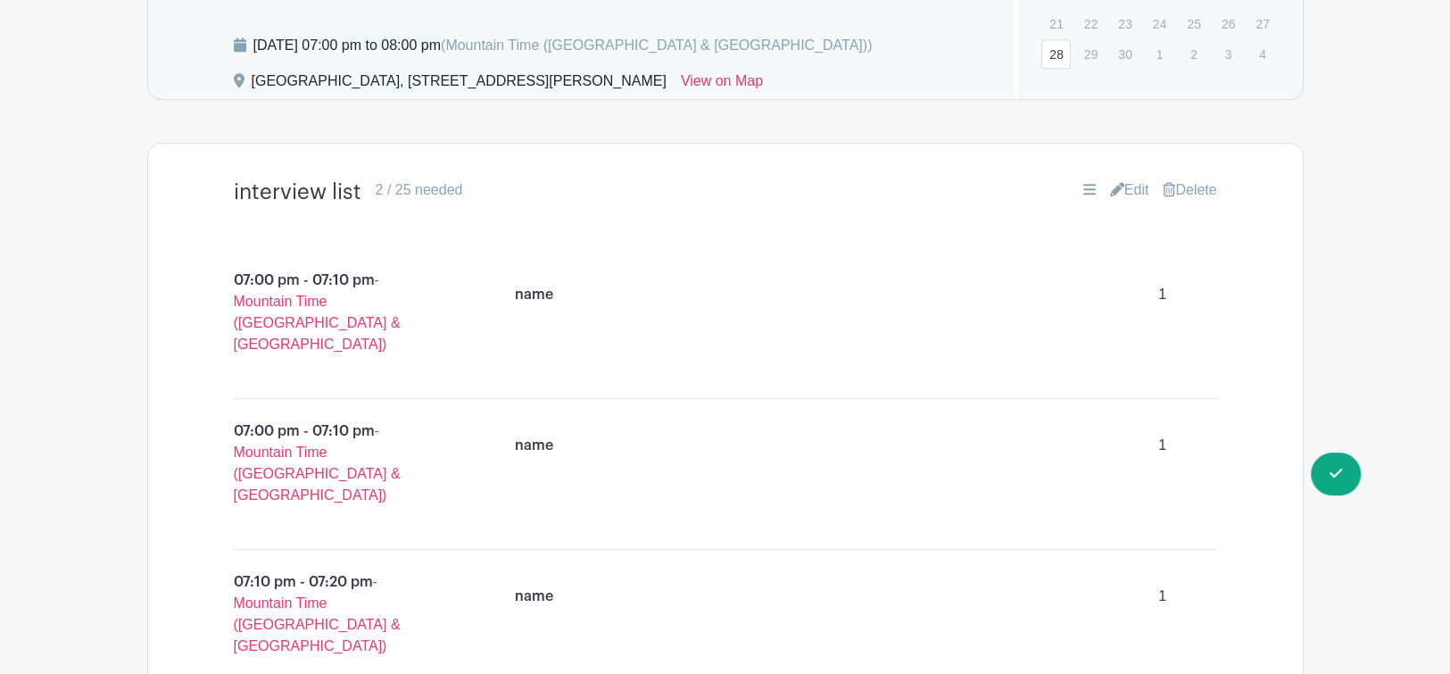
click at [1118, 179] on link "Edit" at bounding box center [1129, 189] width 39 height 21
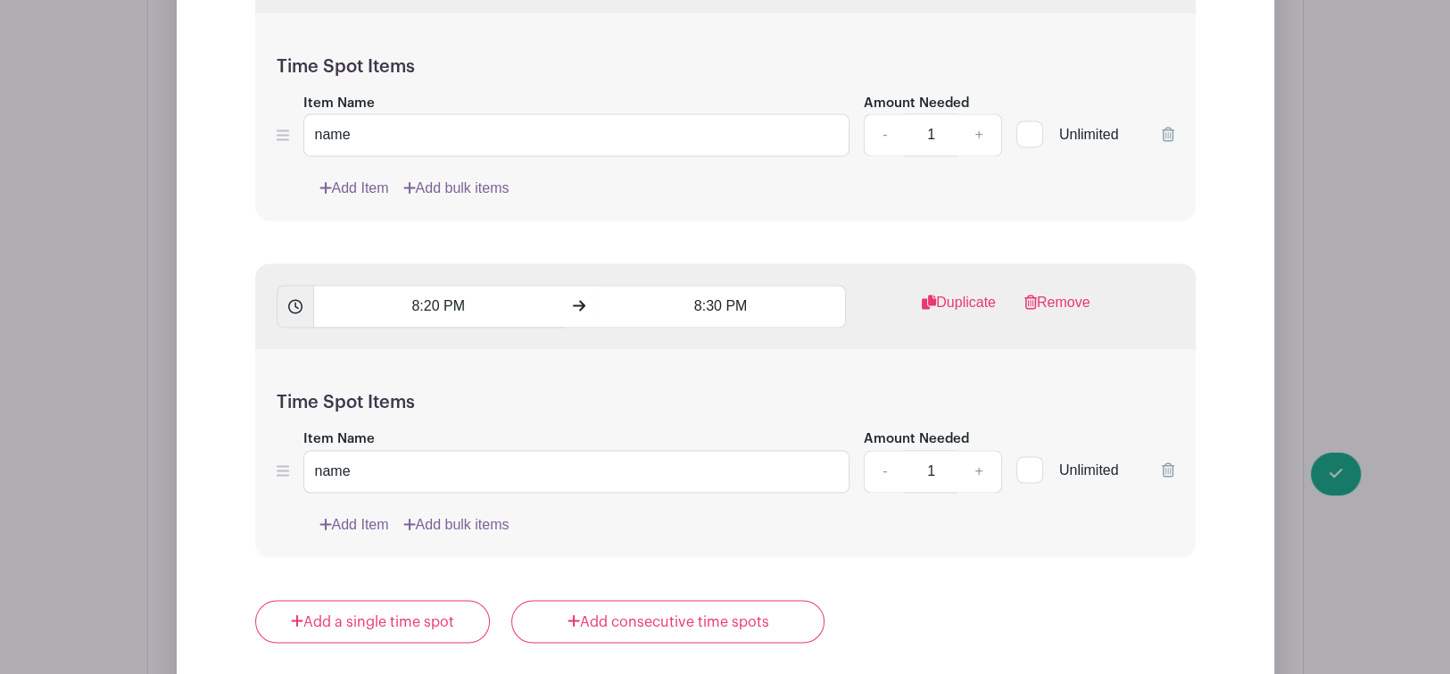
scroll to position [9574, 0]
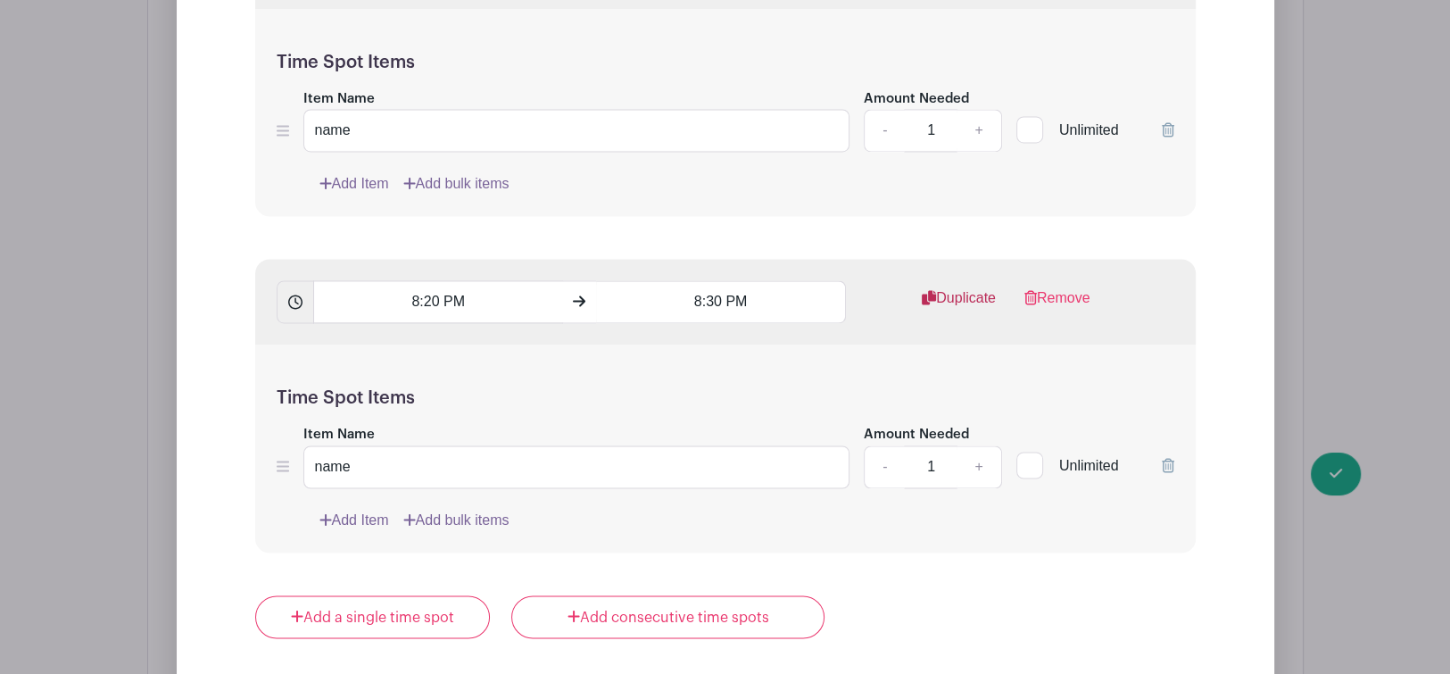
click at [974, 287] on link "Duplicate" at bounding box center [959, 305] width 74 height 36
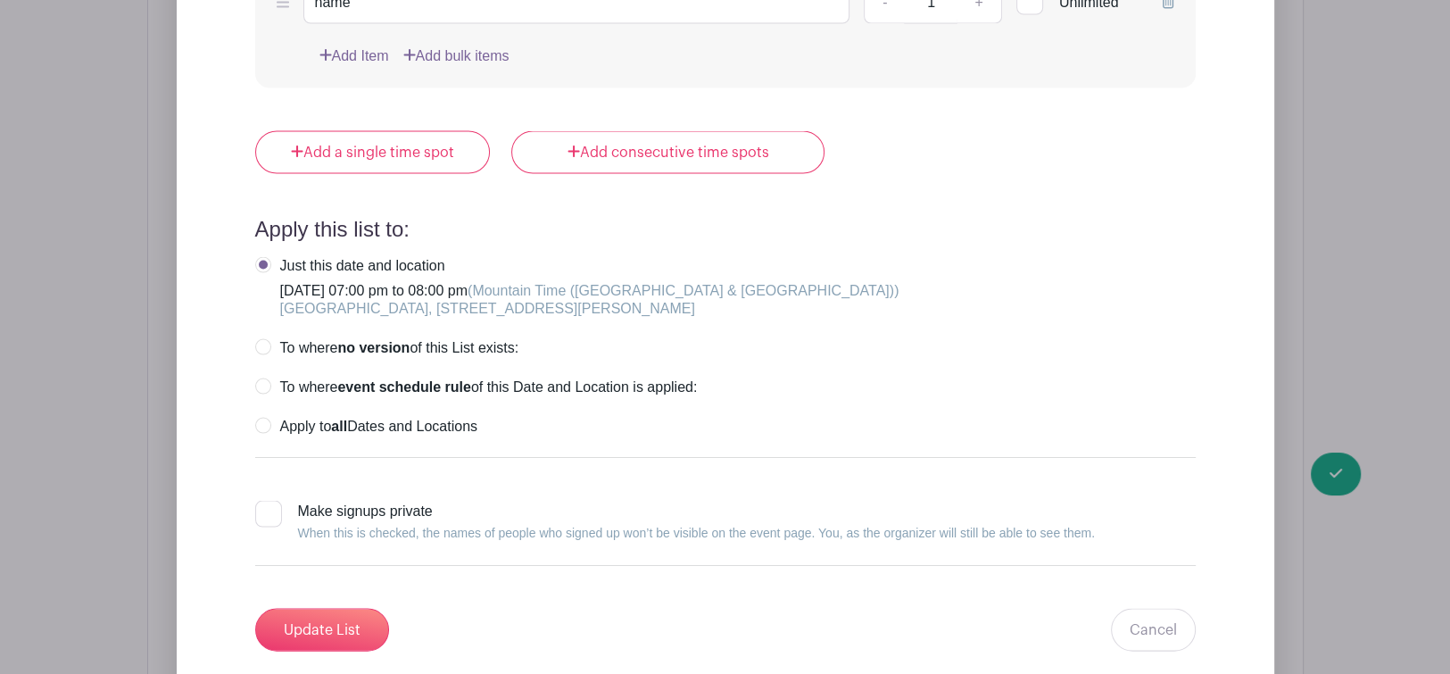
scroll to position [10382, 0]
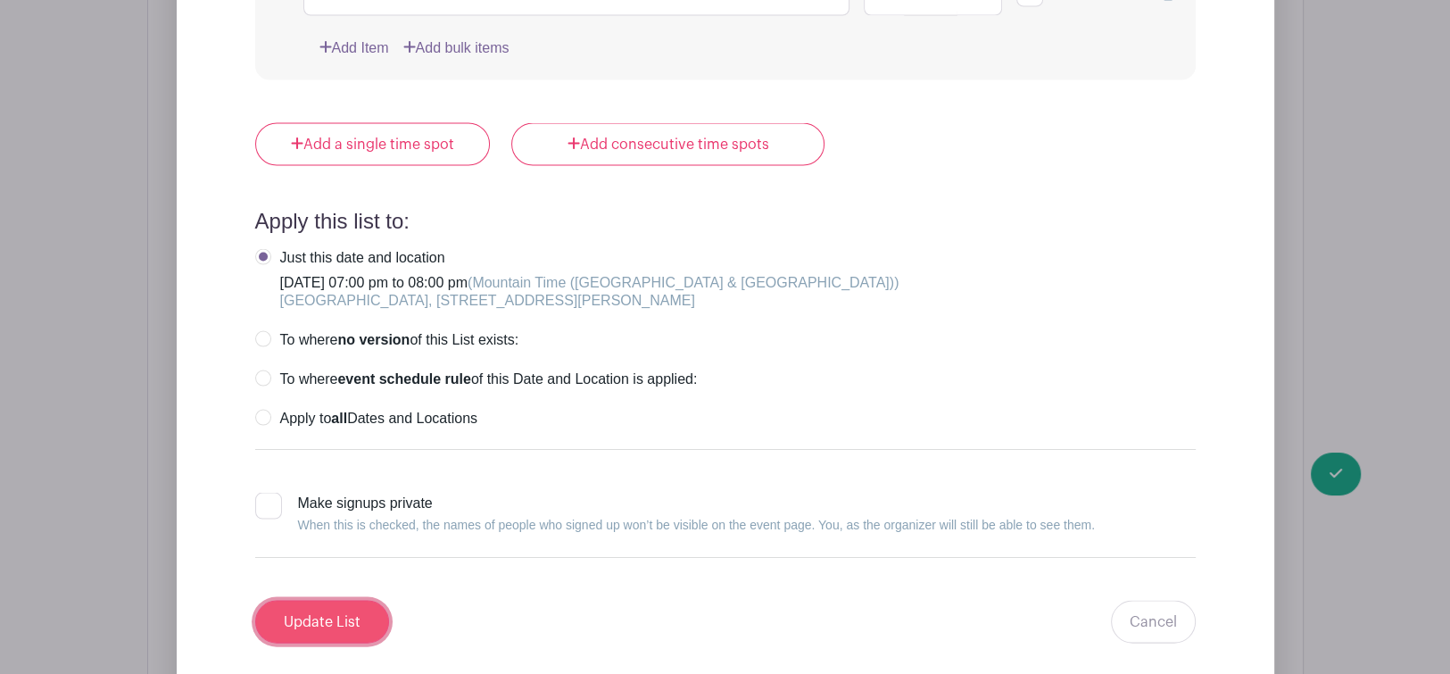
click at [284, 601] on input "Update List" at bounding box center [322, 622] width 134 height 43
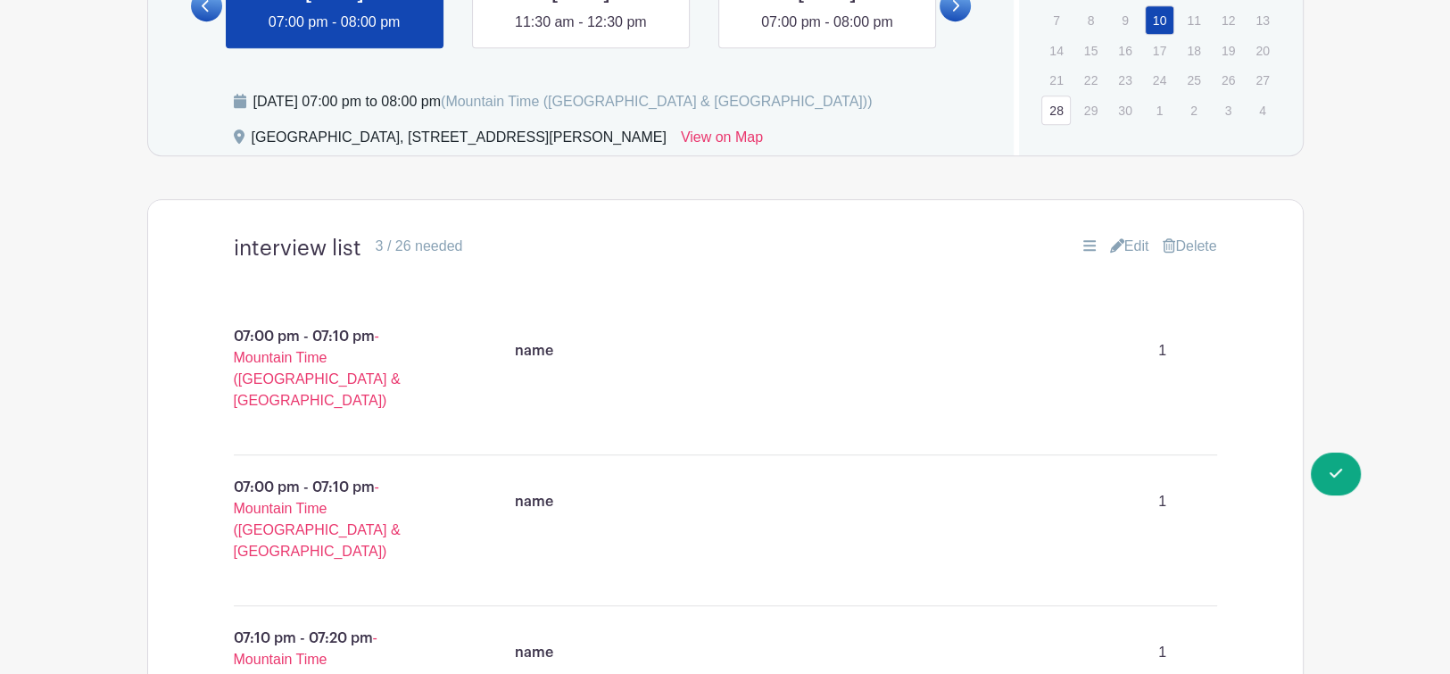
scroll to position [1168, 0]
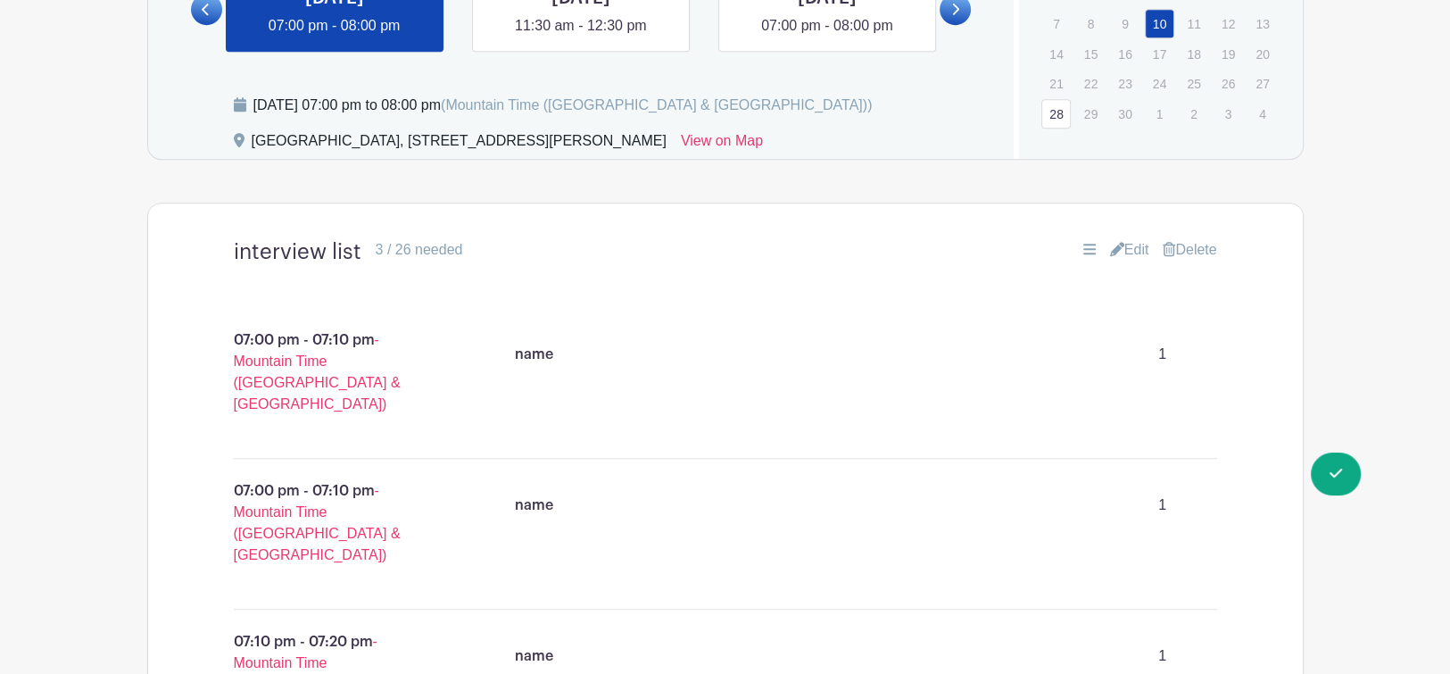
click at [1123, 239] on link "Edit" at bounding box center [1129, 249] width 39 height 21
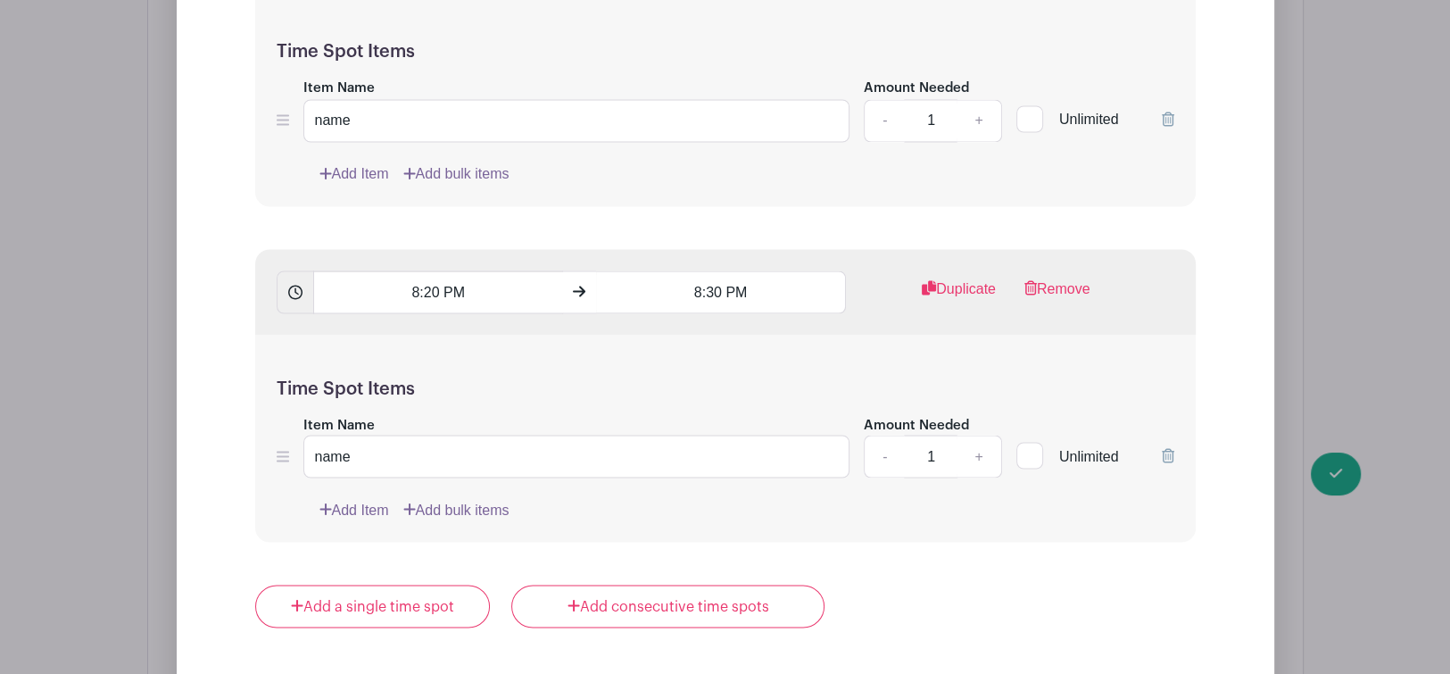
scroll to position [9915, 0]
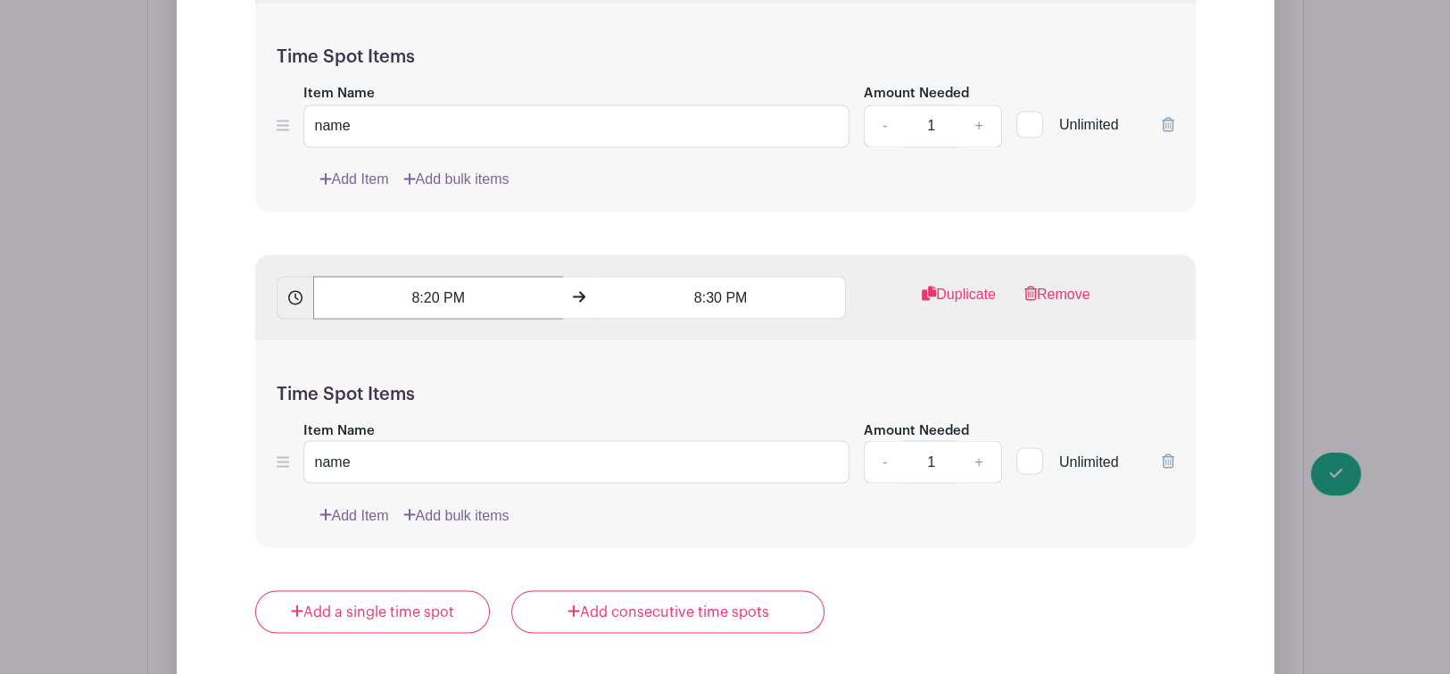
click at [437, 276] on input "8:20 PM" at bounding box center [438, 297] width 250 height 43
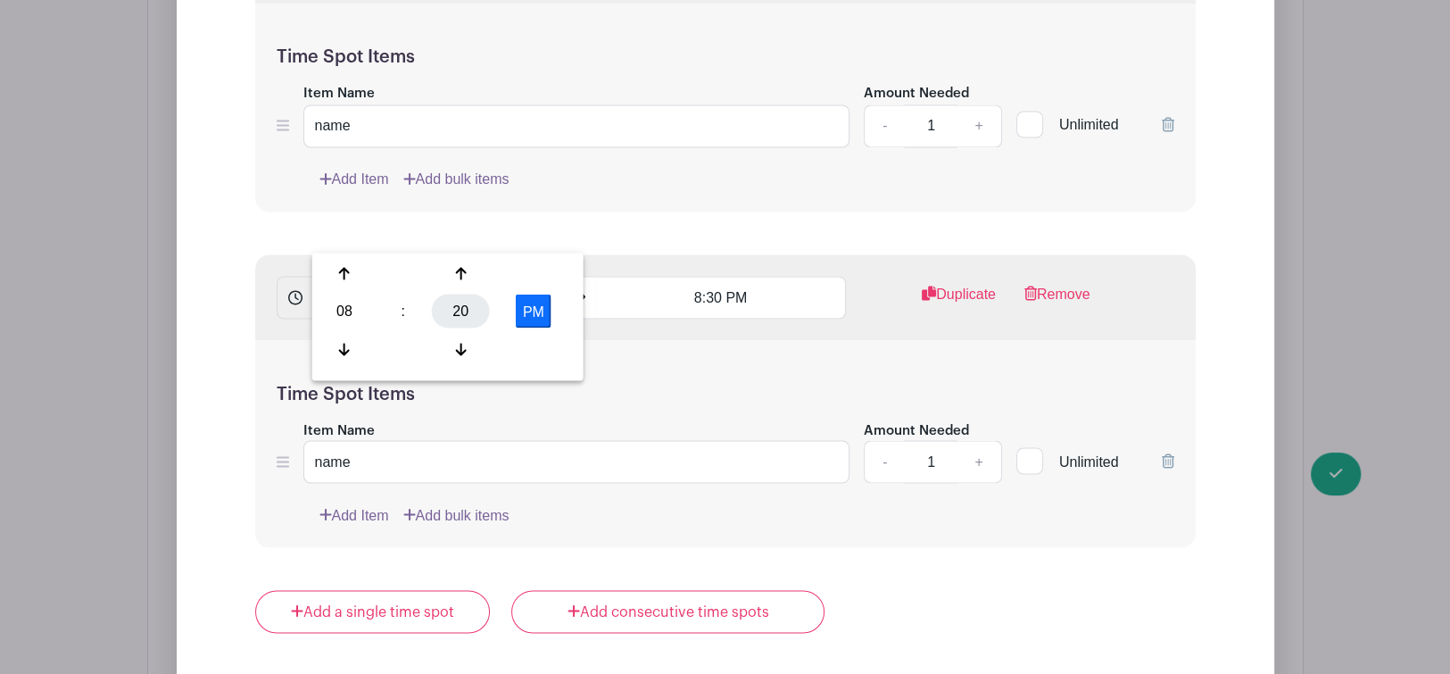
click at [461, 312] on div "20" at bounding box center [461, 311] width 58 height 34
click at [476, 320] on div "30" at bounding box center [478, 311] width 60 height 34
type input "8:30 PM"
click at [714, 276] on input "8:30 PM" at bounding box center [721, 297] width 250 height 43
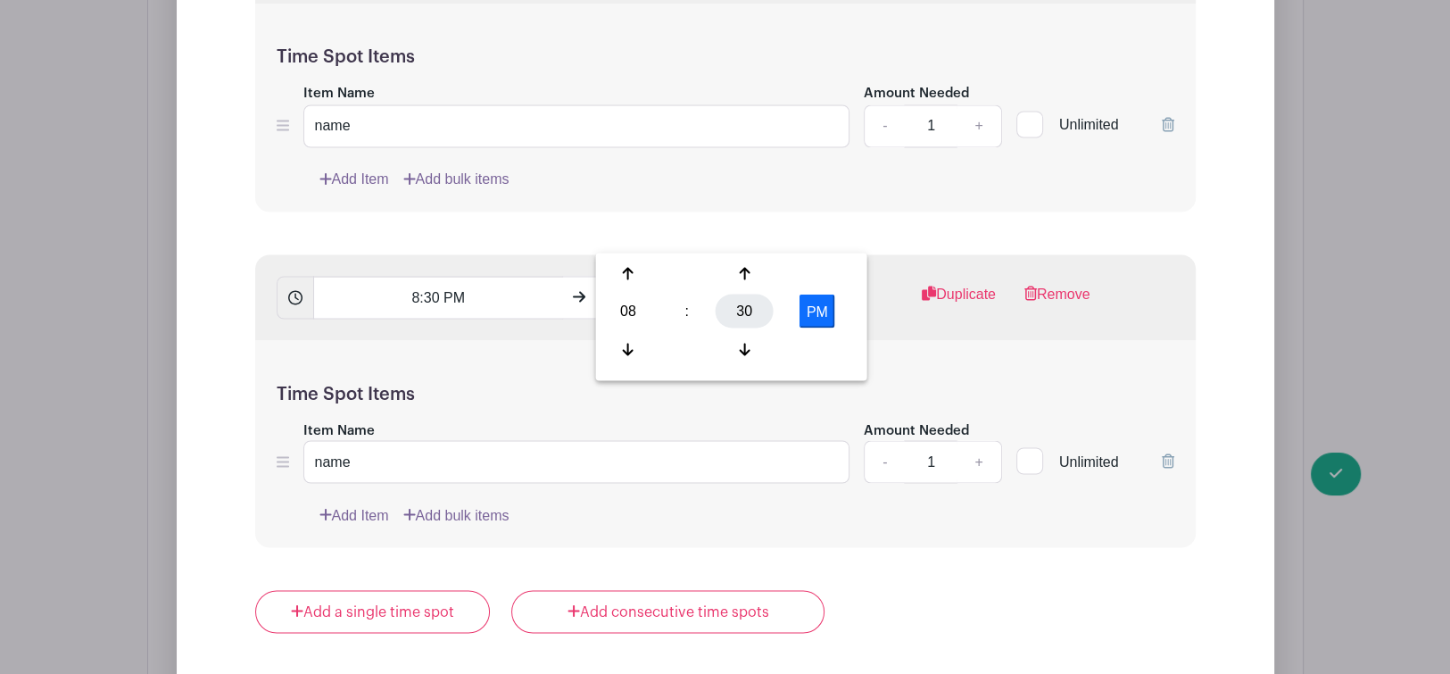
click at [742, 315] on div "30" at bounding box center [745, 311] width 58 height 34
click at [634, 359] on div "40" at bounding box center [630, 349] width 60 height 34
type input "8:40 PM"
click at [1064, 590] on div "Add a single time spot Add consecutive time spots" at bounding box center [725, 611] width 941 height 43
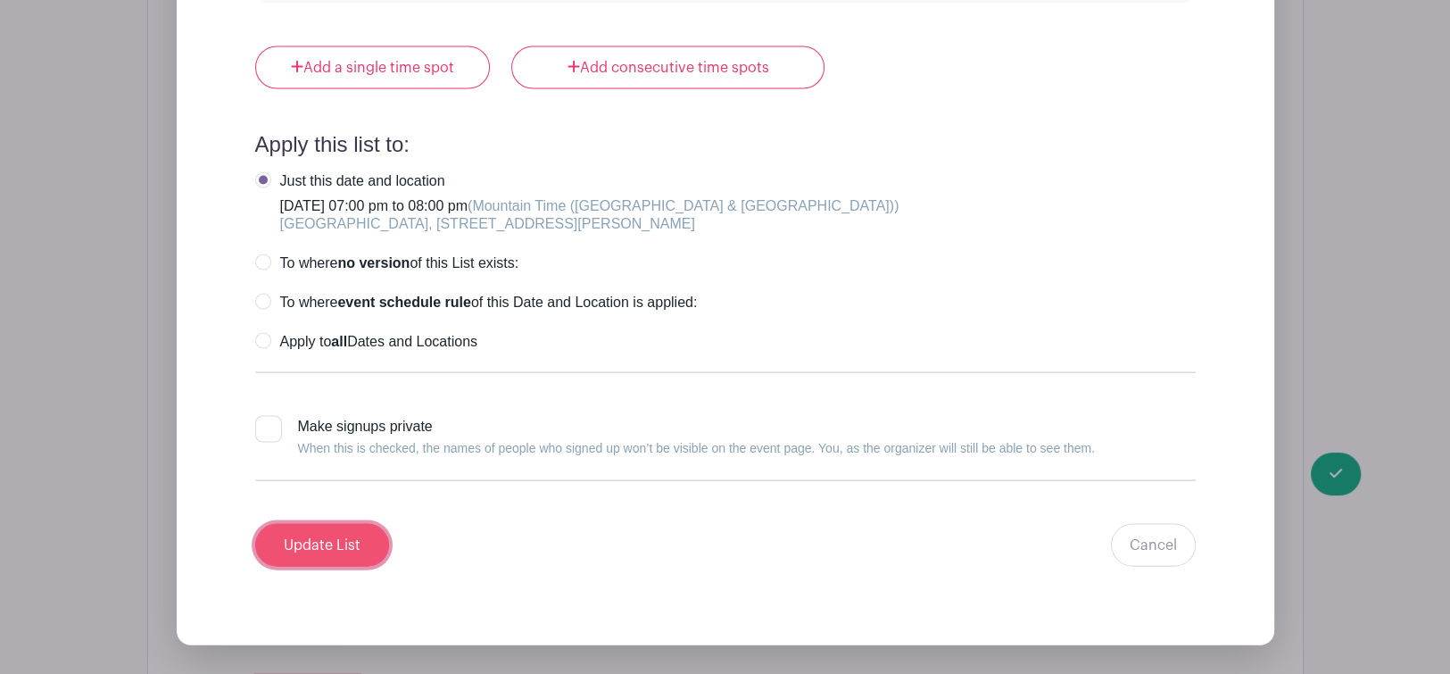
click at [303, 524] on input "Update List" at bounding box center [322, 545] width 134 height 43
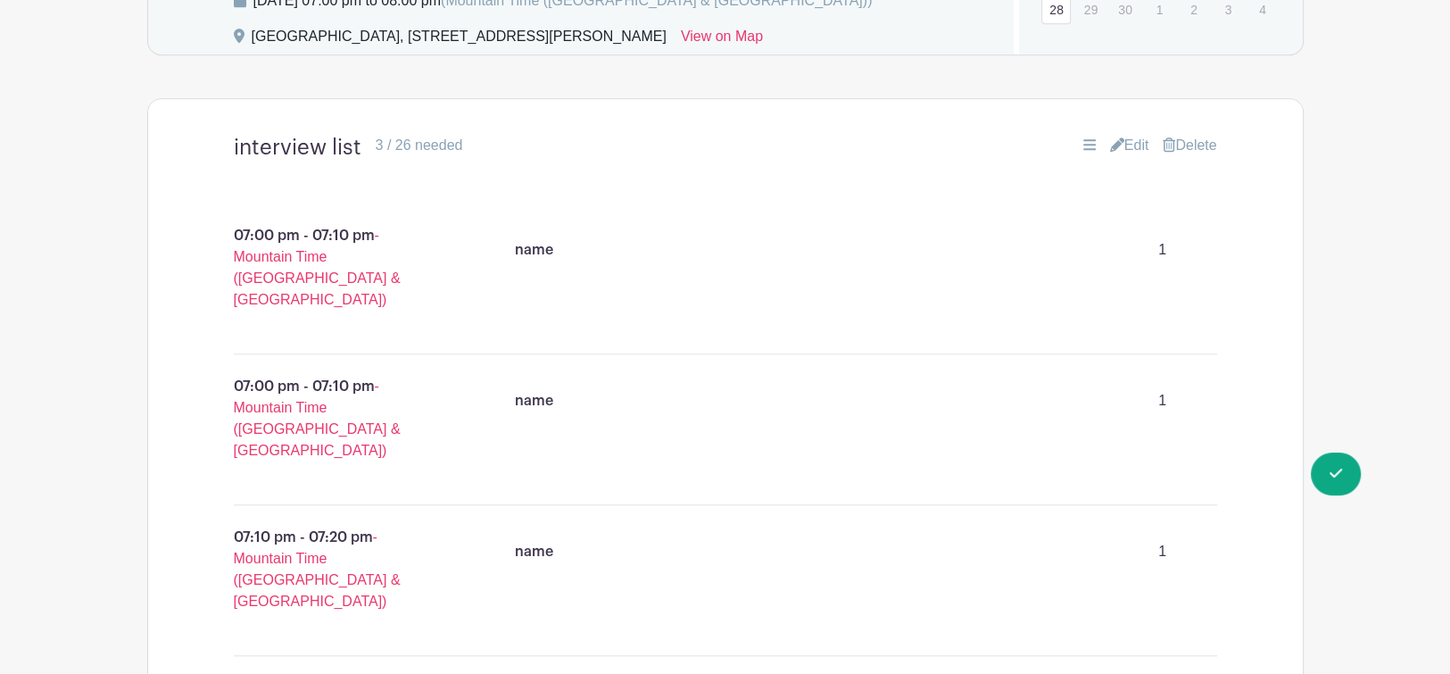
scroll to position [1272, 0]
click at [1110, 138] on icon at bounding box center [1117, 145] width 14 height 14
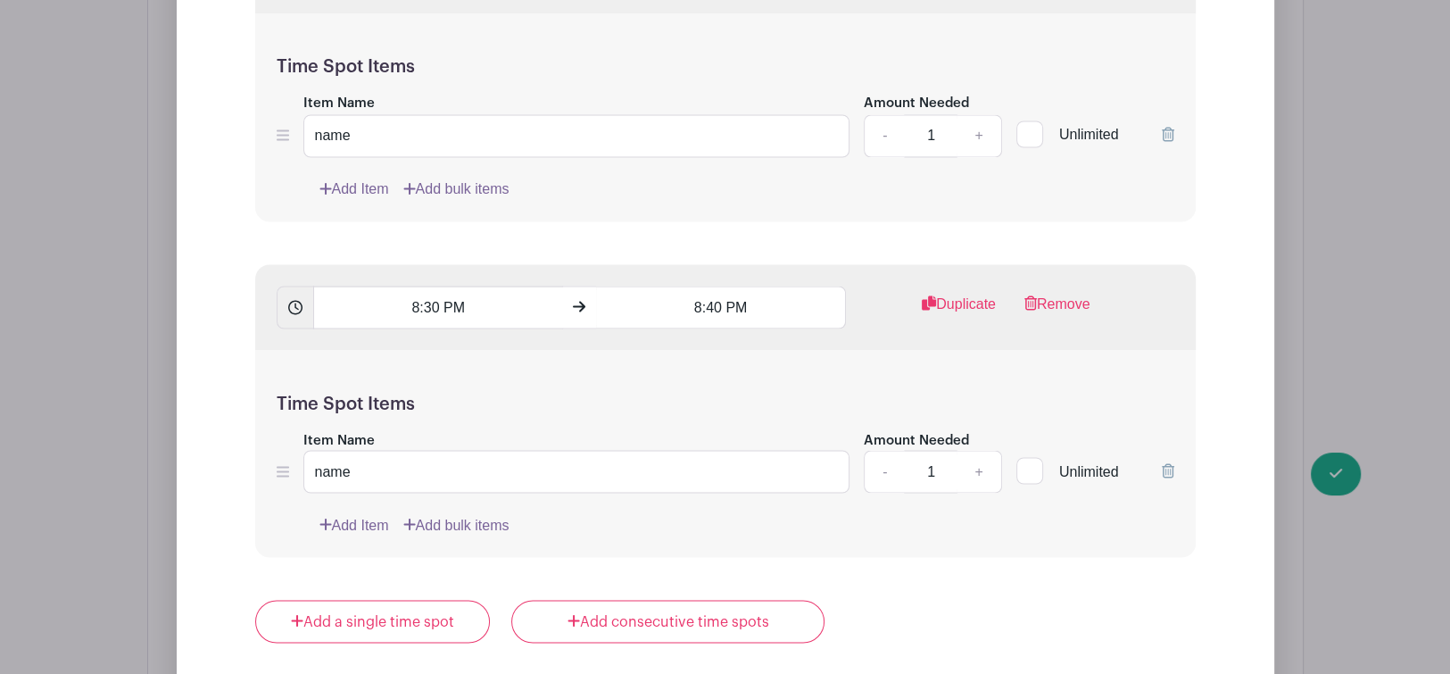
scroll to position [9895, 0]
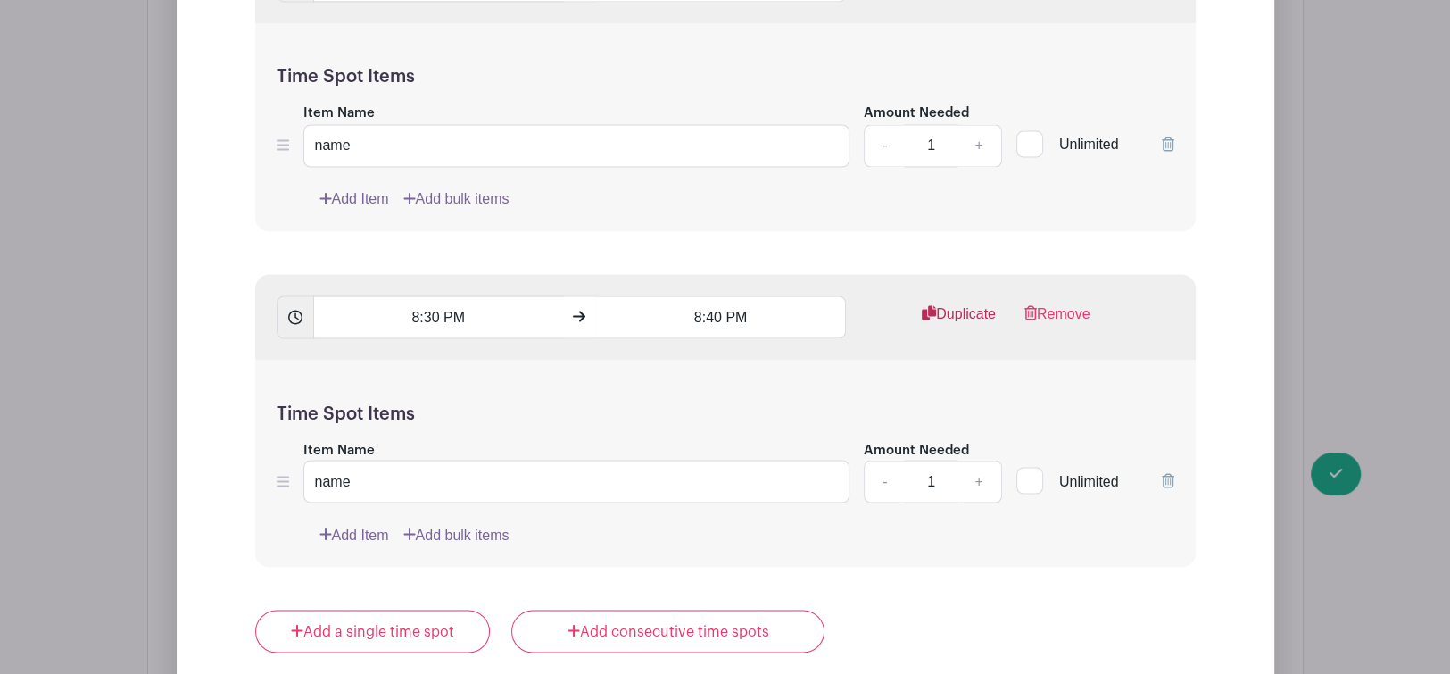
click at [960, 303] on link "Duplicate" at bounding box center [959, 321] width 74 height 36
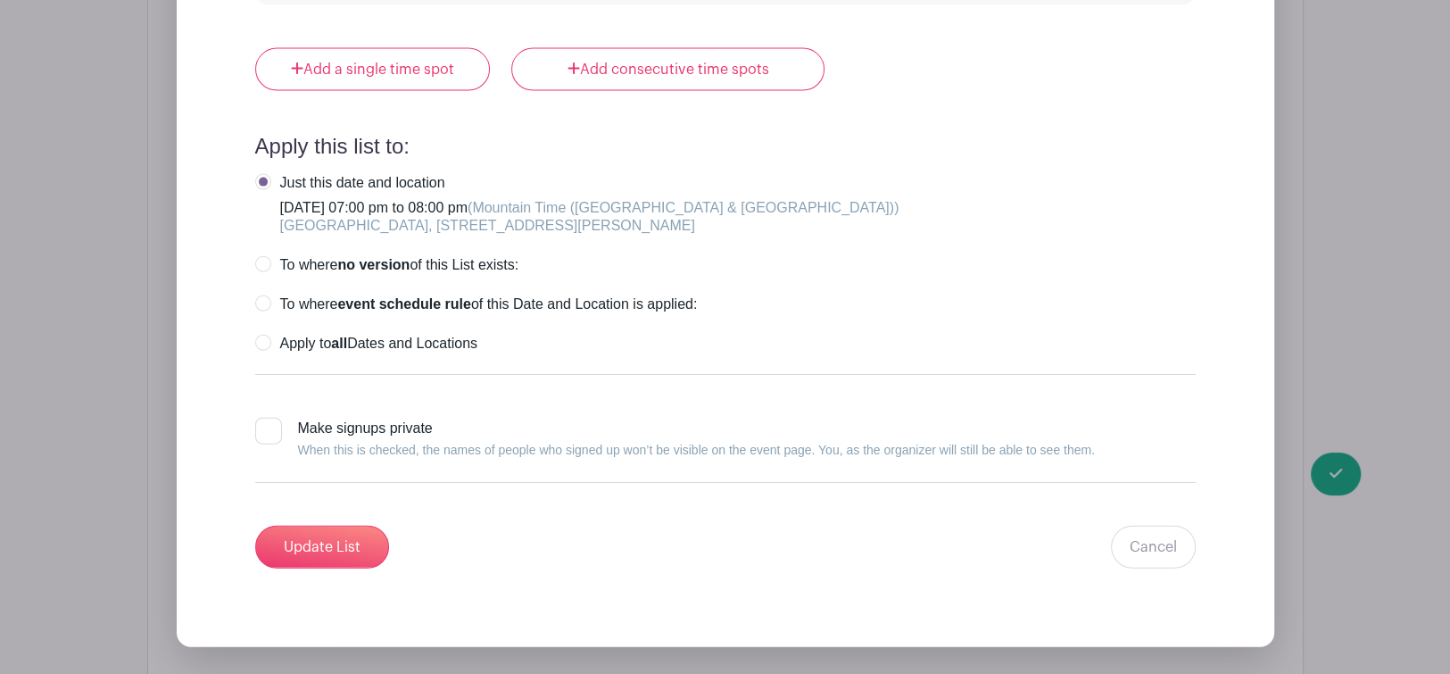
scroll to position [10794, 0]
click at [291, 525] on input "Update List" at bounding box center [322, 546] width 134 height 43
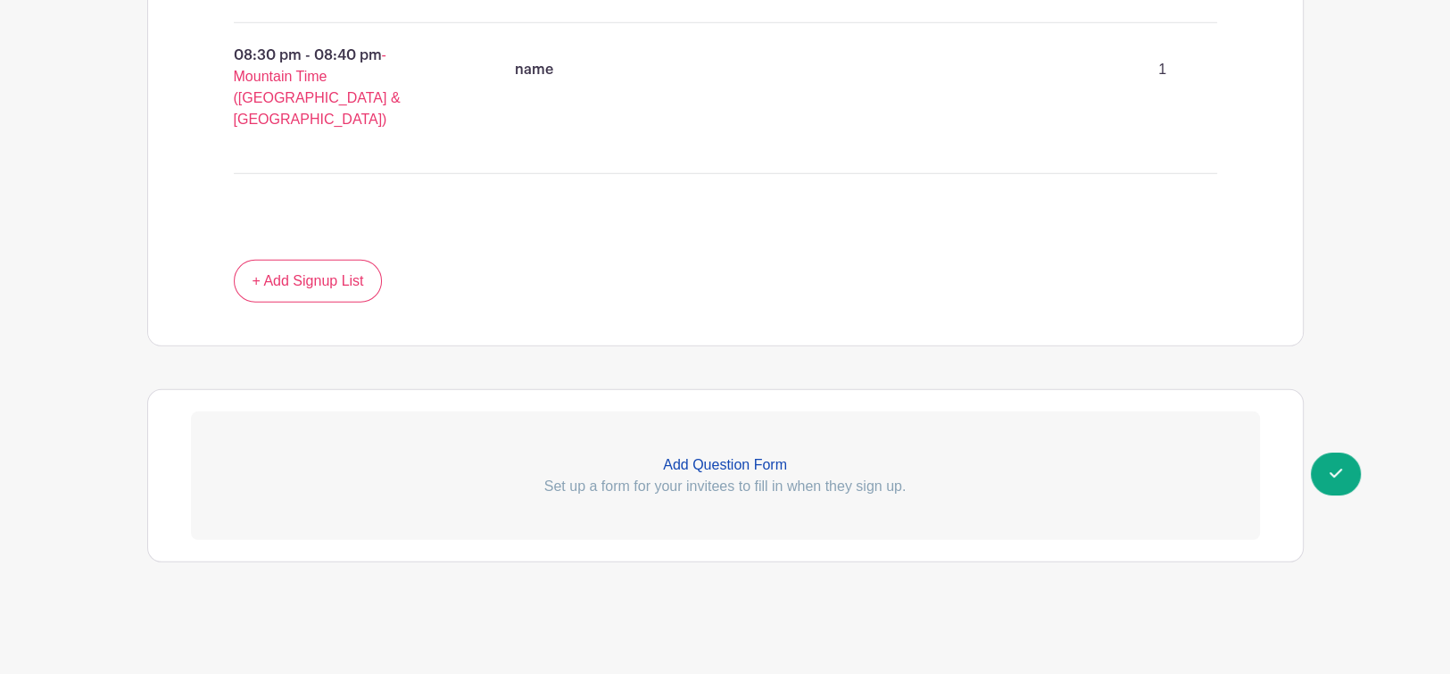
scroll to position [4750, 0]
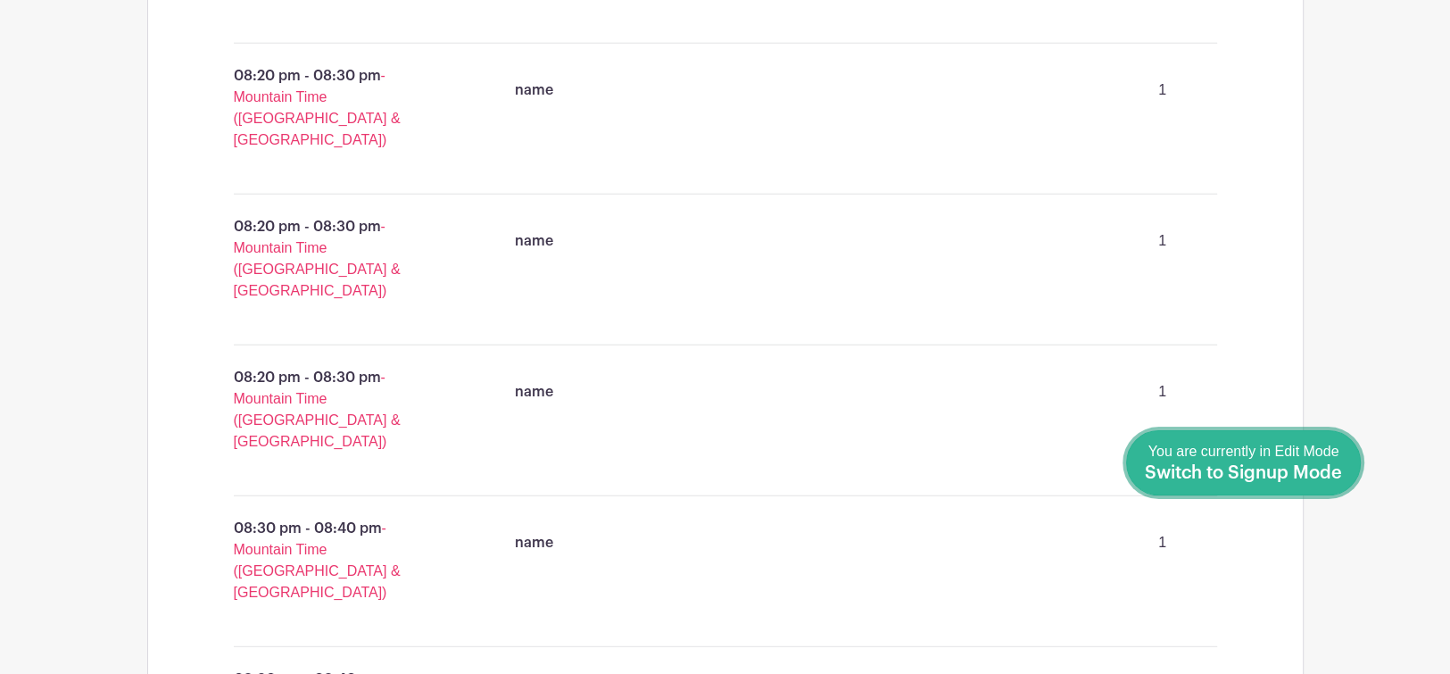
click at [1319, 476] on span "Switch to Signup Mode" at bounding box center [1243, 473] width 197 height 18
